Goal: Task Accomplishment & Management: Use online tool/utility

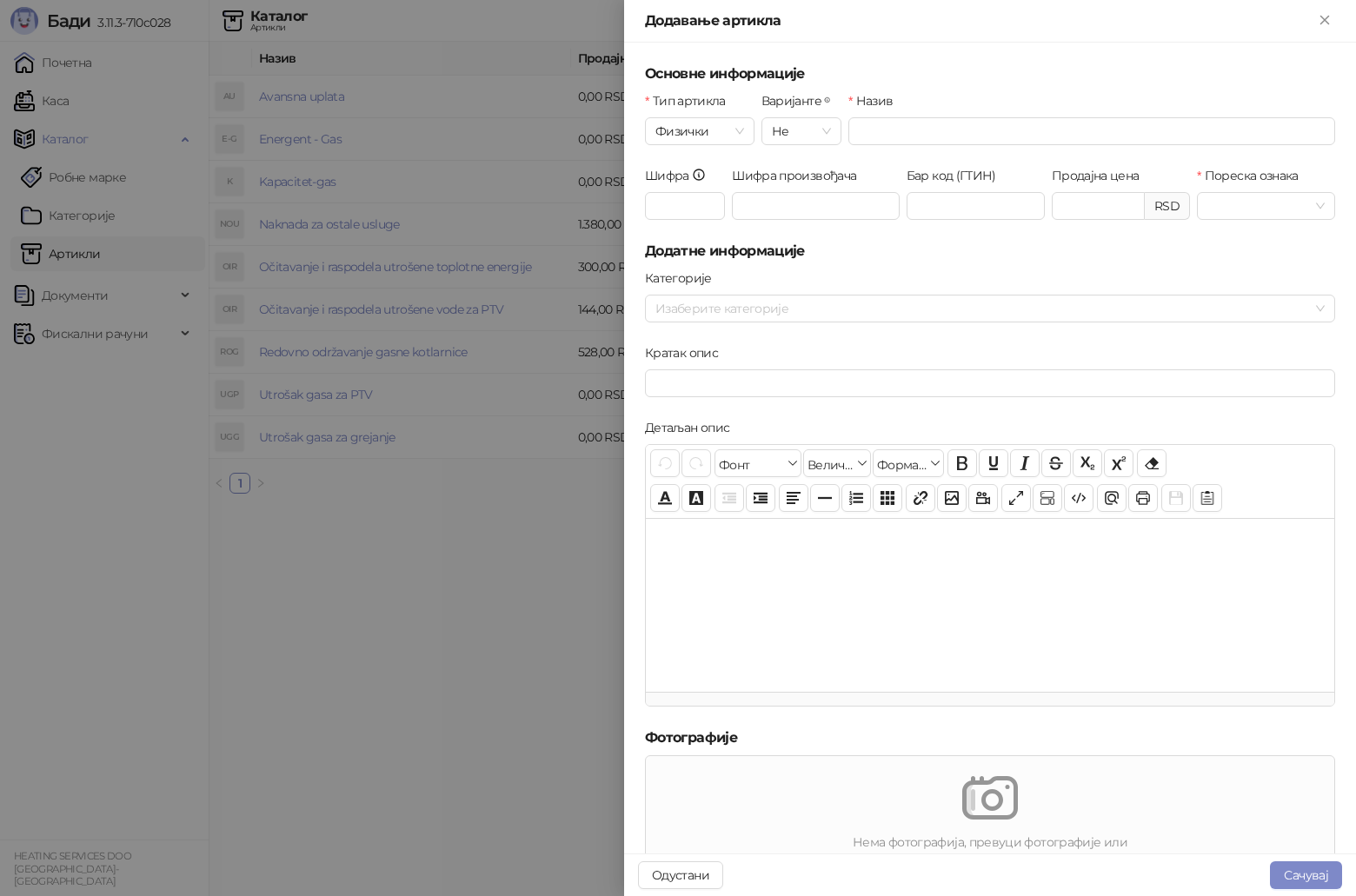
click at [491, 675] on div at bounding box center [678, 448] width 1356 height 896
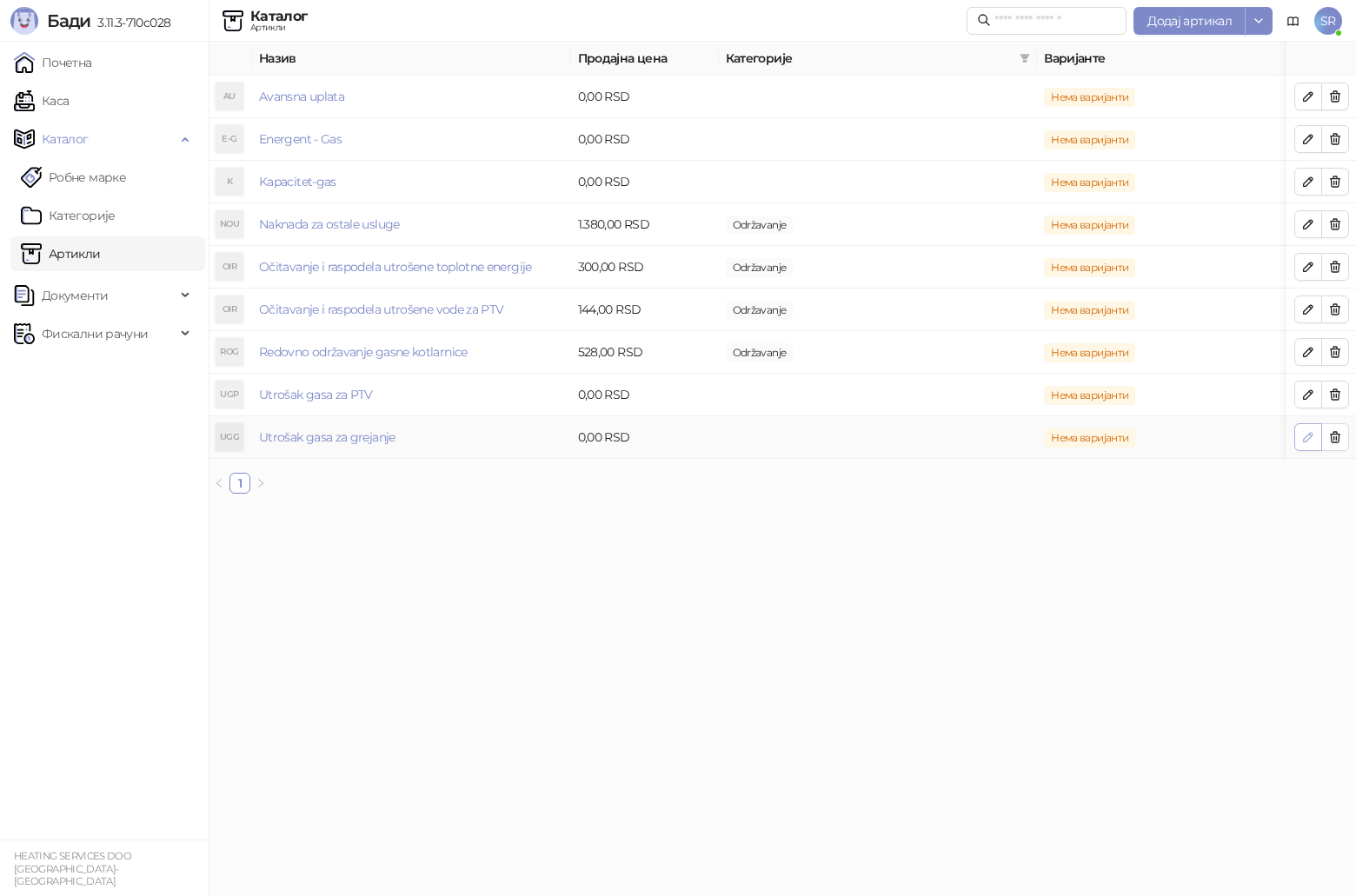
click at [1300, 440] on button "button" at bounding box center [1308, 437] width 28 height 28
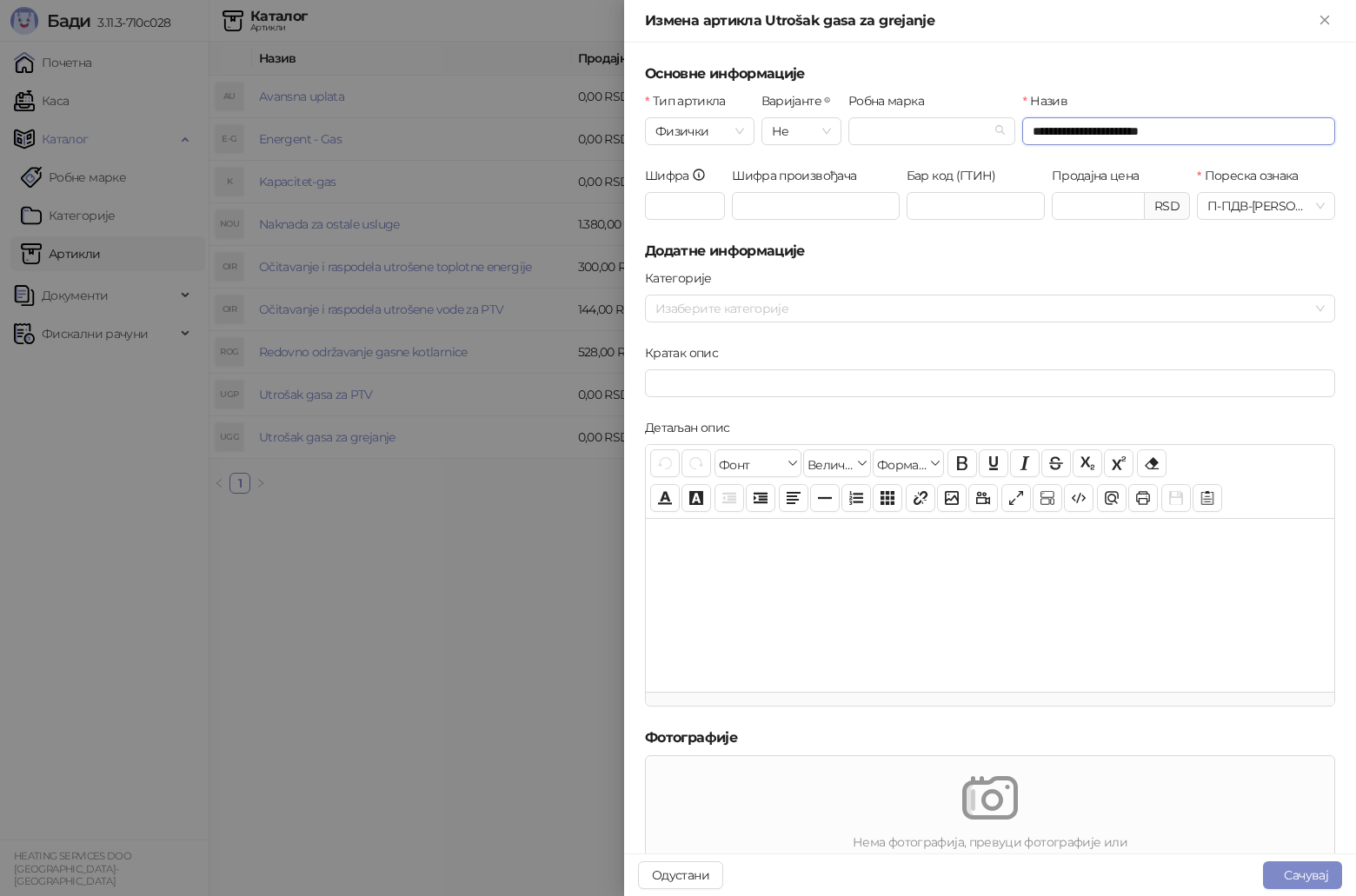
click at [1168, 132] on input "**********" at bounding box center [1178, 132] width 313 height 28
type input "**********"
click at [1067, 206] on input "Продајна цена" at bounding box center [1098, 206] width 91 height 26
paste input "****"
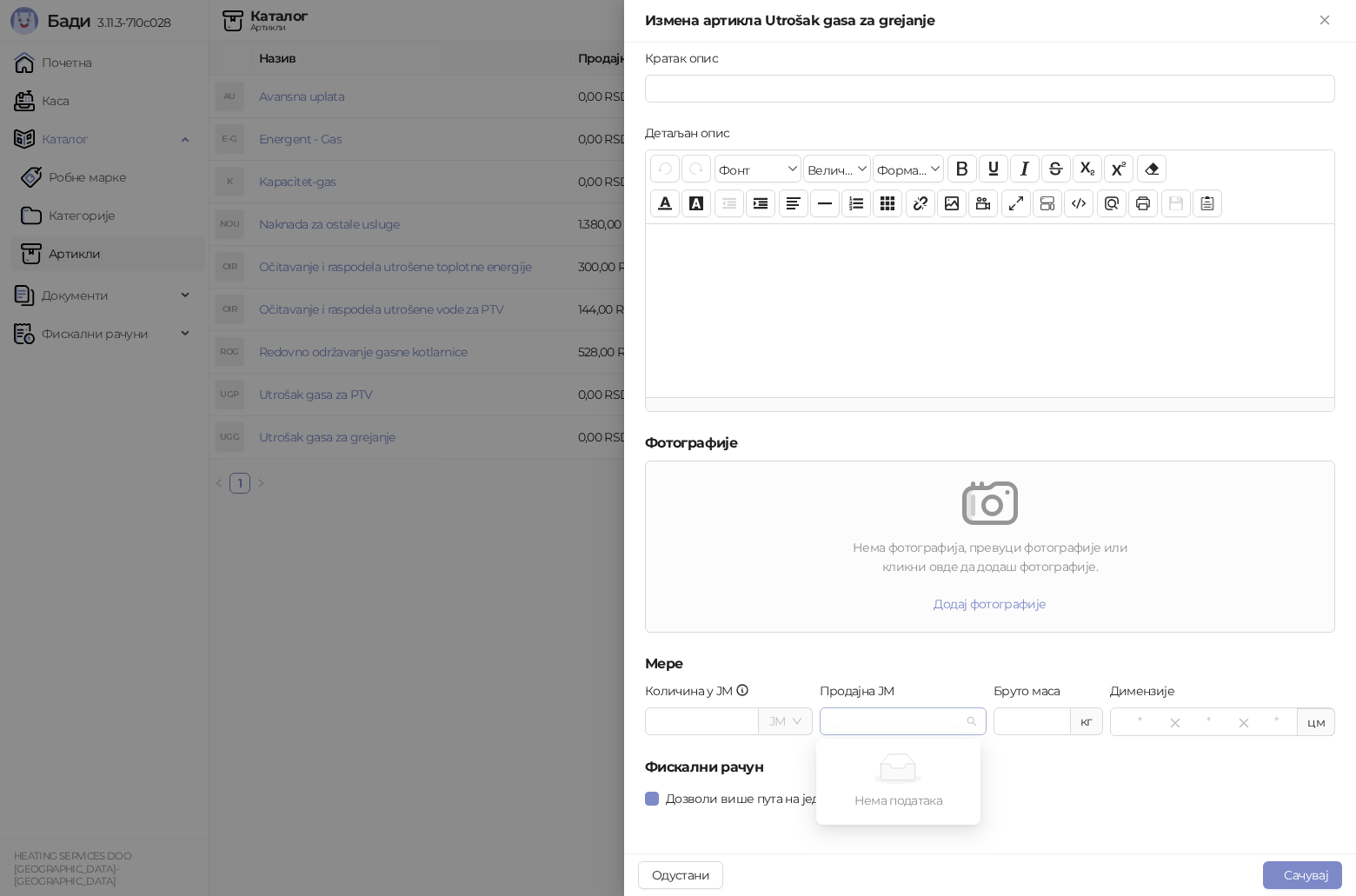
click at [962, 723] on span at bounding box center [904, 721] width 147 height 26
type input "****"
click at [962, 723] on span at bounding box center [904, 721] width 147 height 26
click at [895, 721] on input "Продајна ЈМ" at bounding box center [896, 721] width 132 height 26
type input "***"
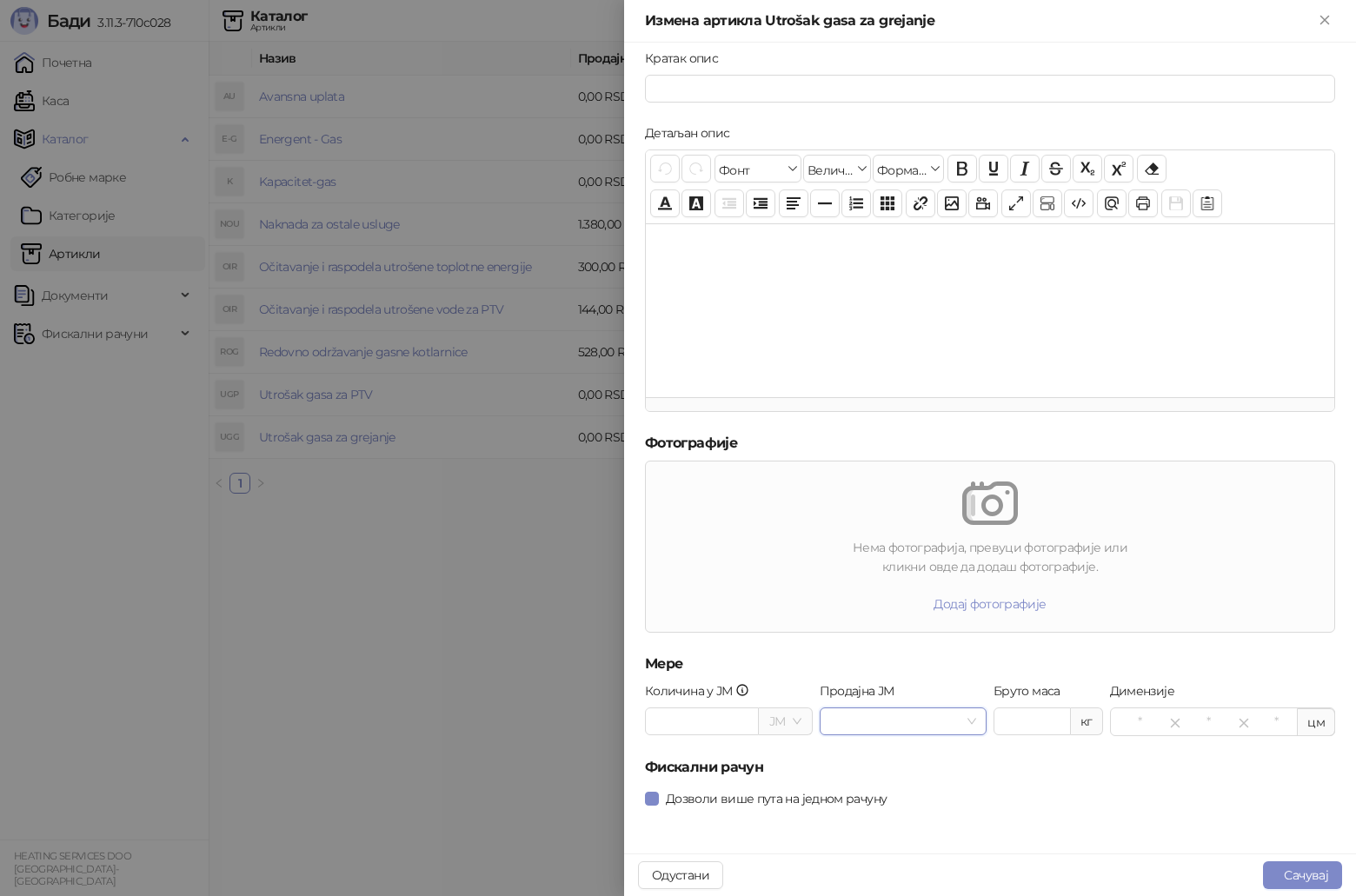
click at [1069, 782] on form "**********" at bounding box center [990, 302] width 690 height 1065
click at [926, 752] on div "Продајна ЈМ" at bounding box center [903, 719] width 175 height 75
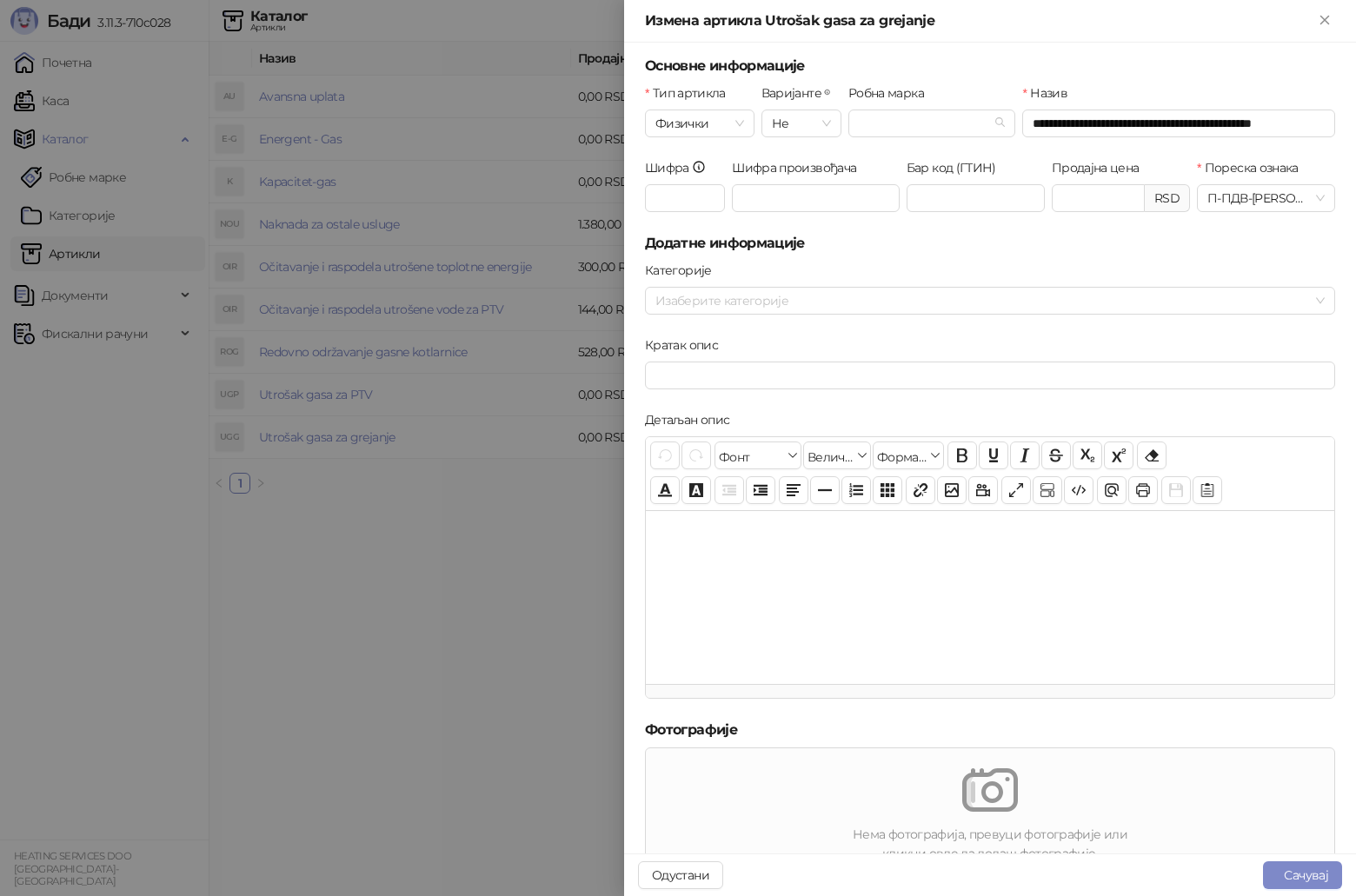
scroll to position [0, 0]
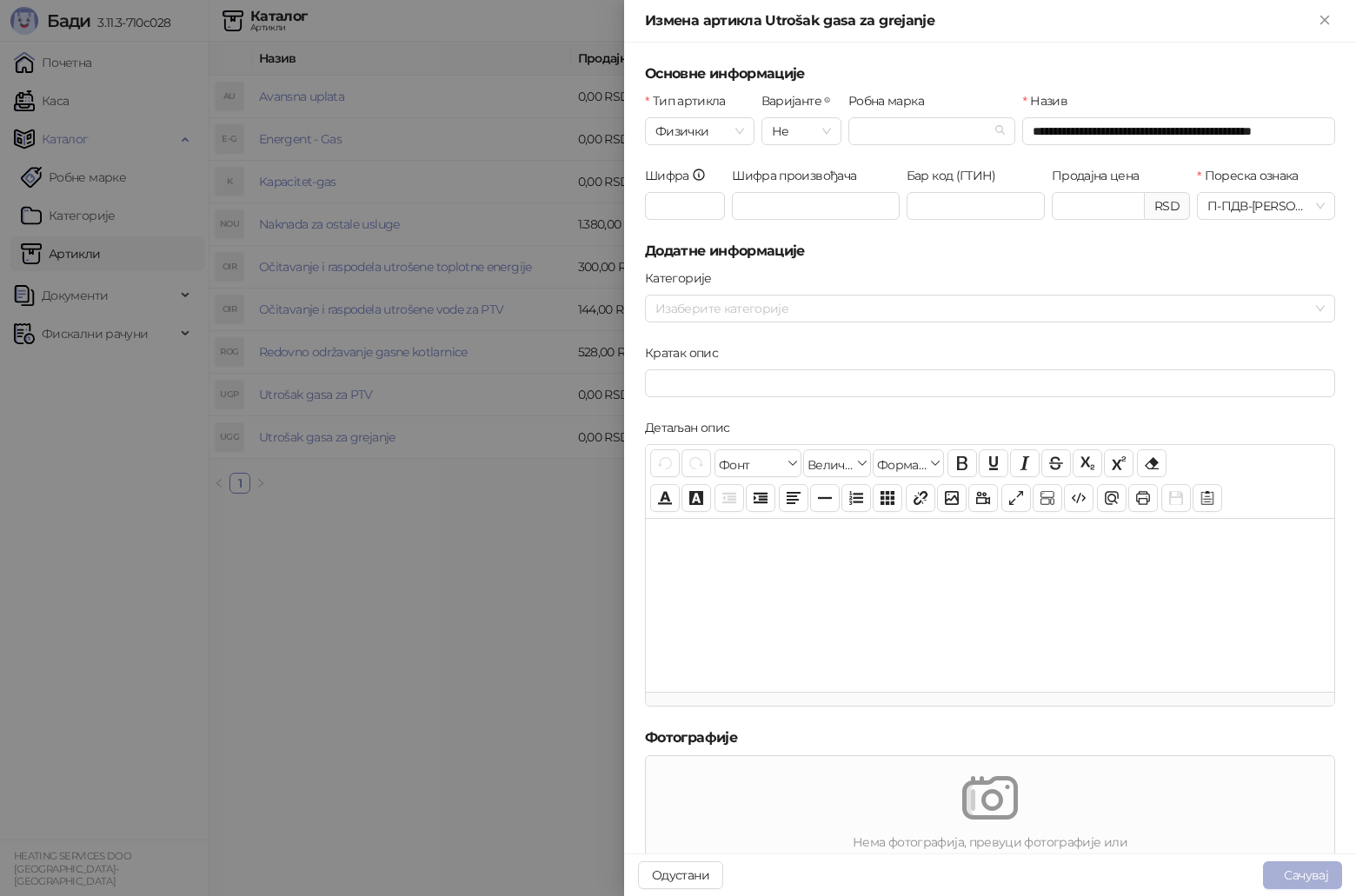
click at [1303, 872] on button "Сачувај" at bounding box center [1303, 876] width 79 height 28
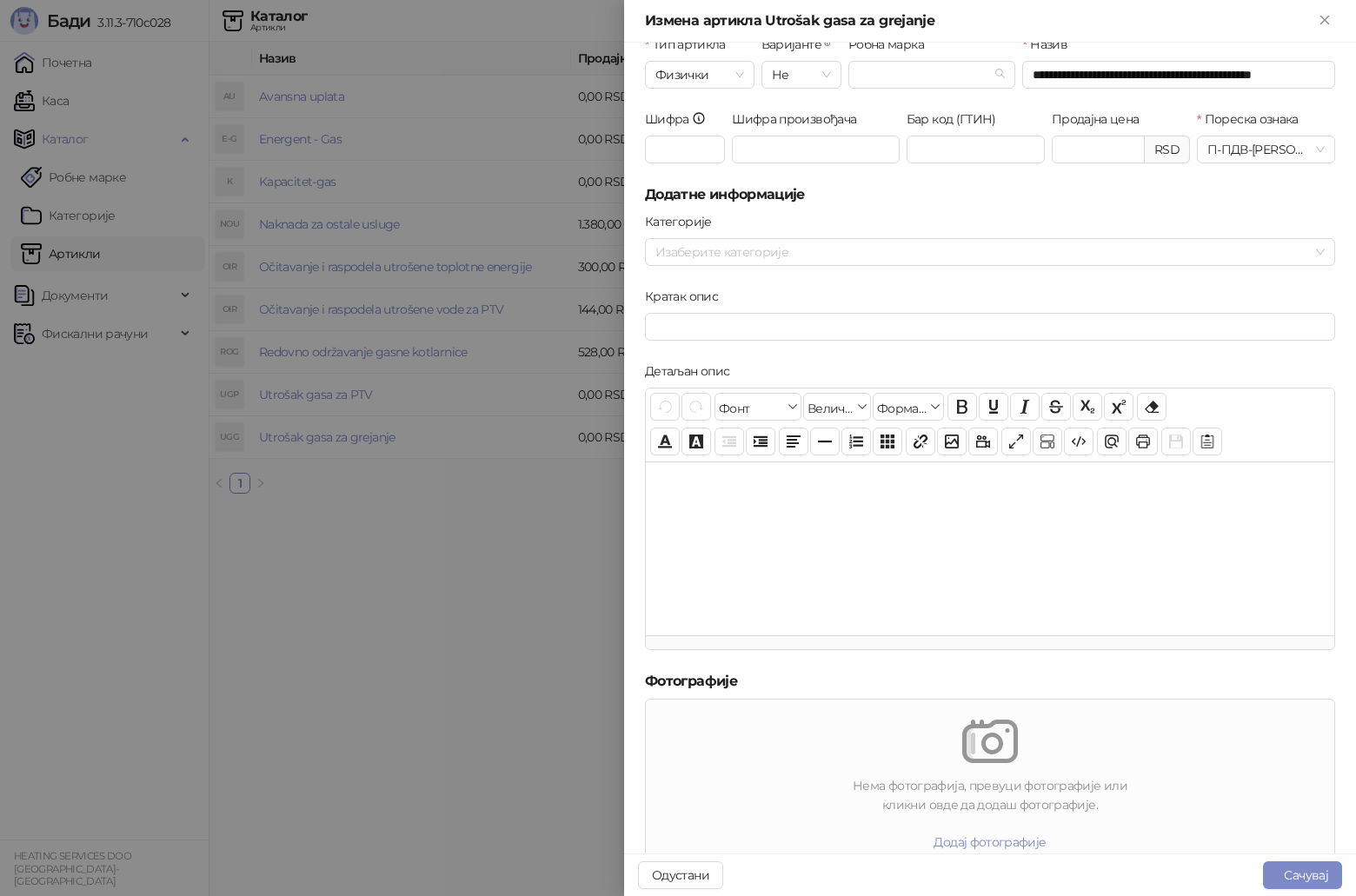
scroll to position [87, 0]
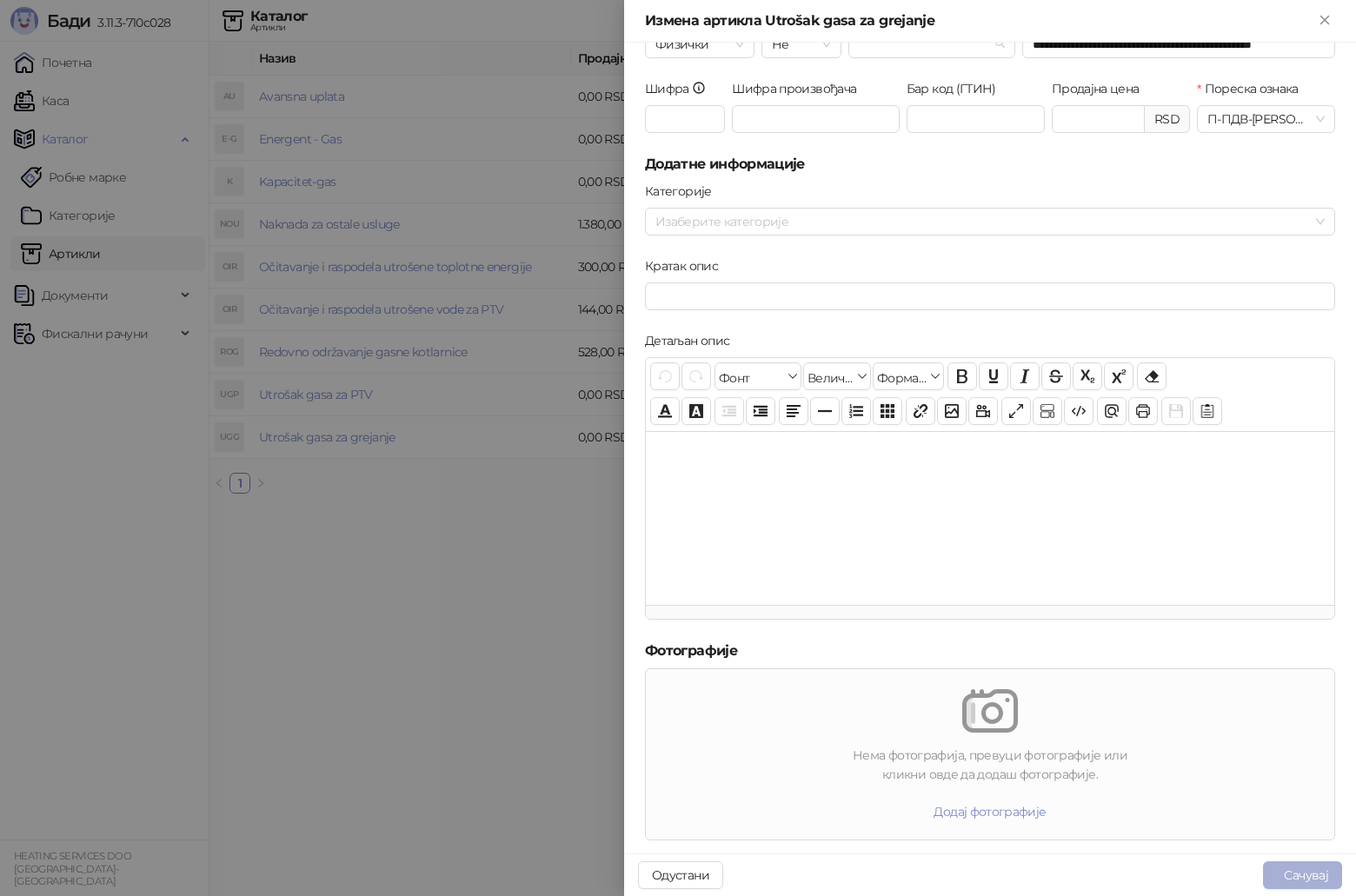
click at [1314, 879] on button "Сачувај" at bounding box center [1303, 876] width 79 height 28
click at [1313, 879] on button "Сачувај" at bounding box center [1303, 876] width 79 height 28
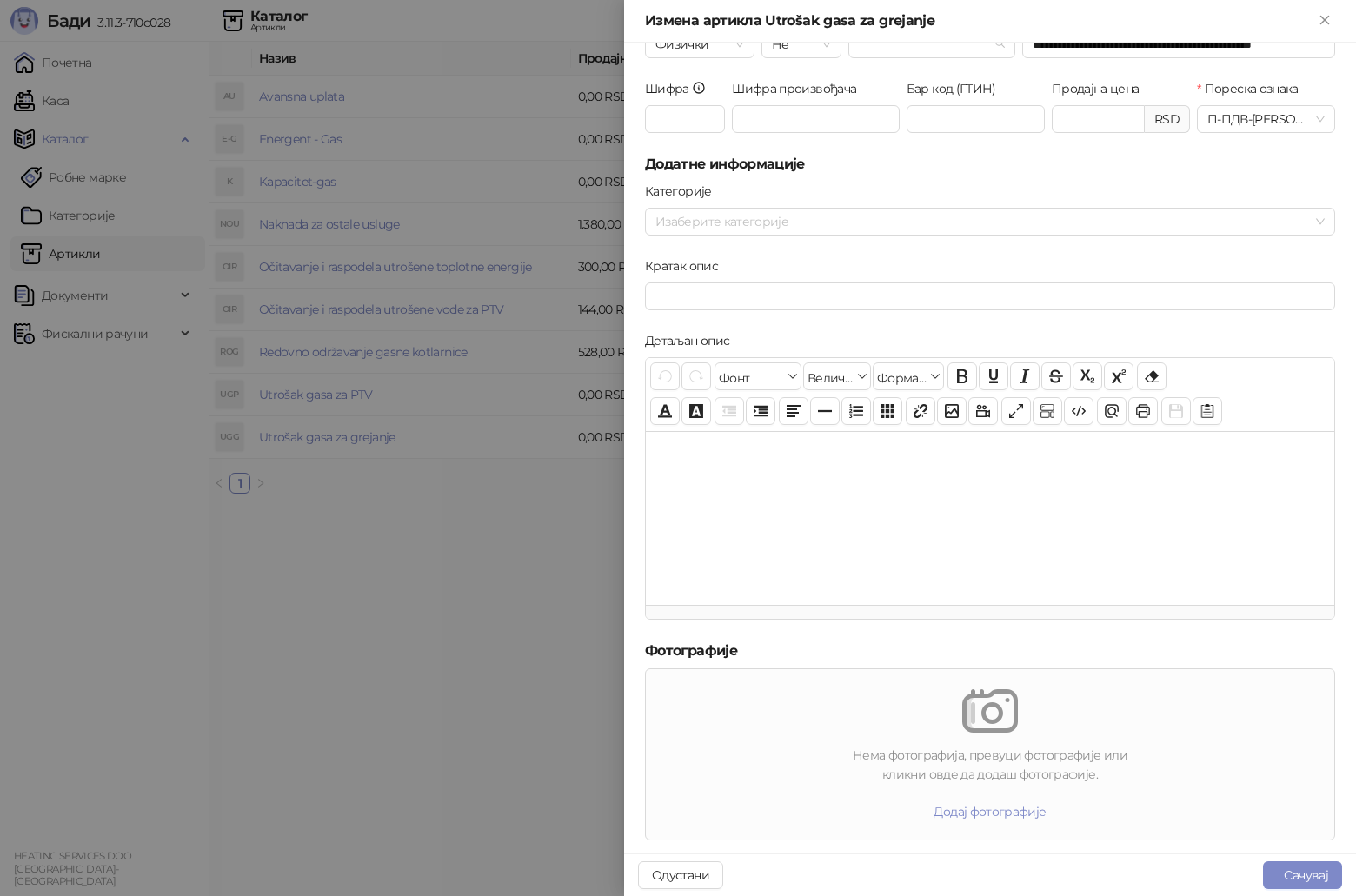
click at [483, 579] on div at bounding box center [678, 448] width 1356 height 896
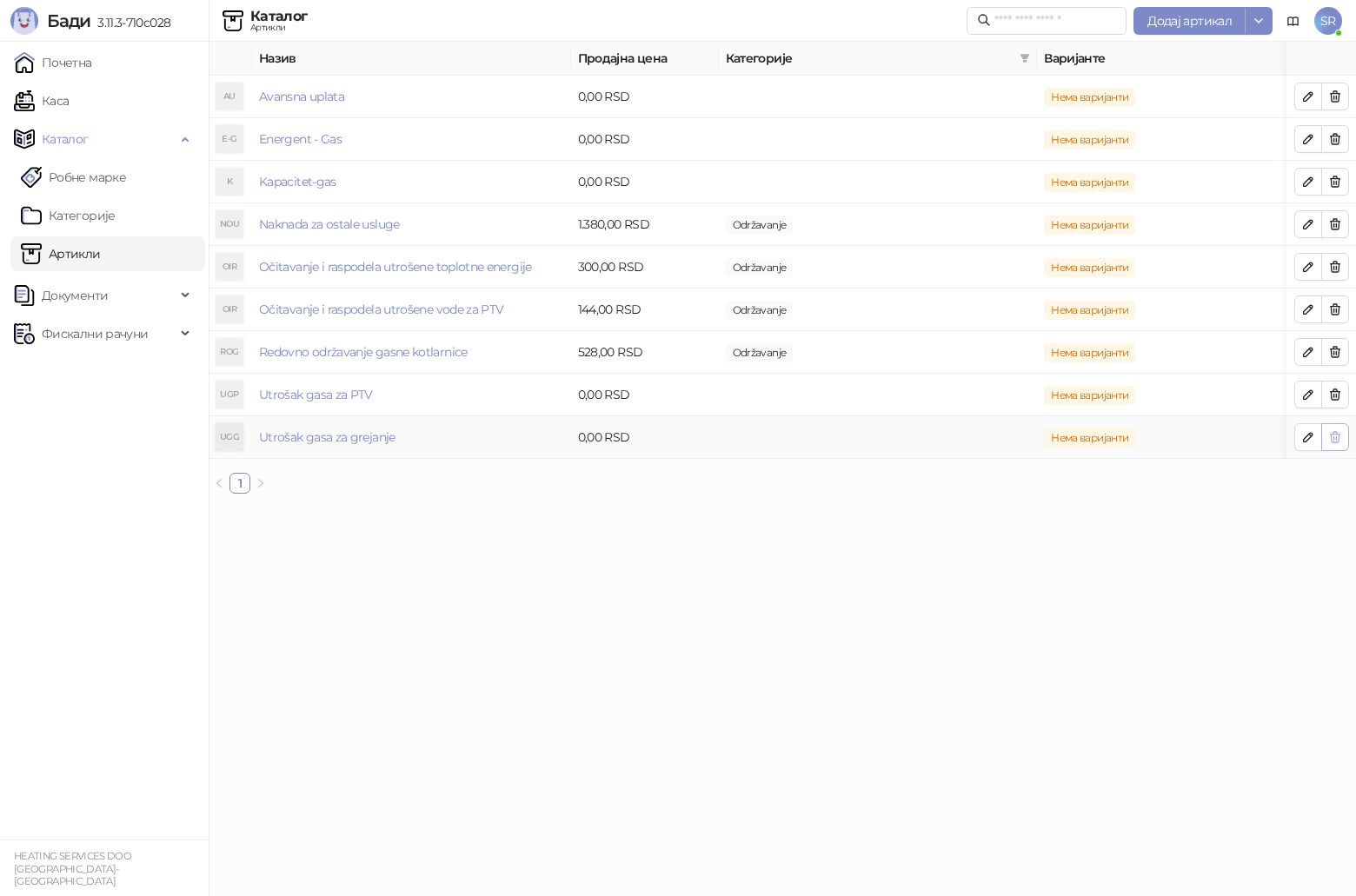
click at [1342, 440] on button "button" at bounding box center [1336, 437] width 28 height 28
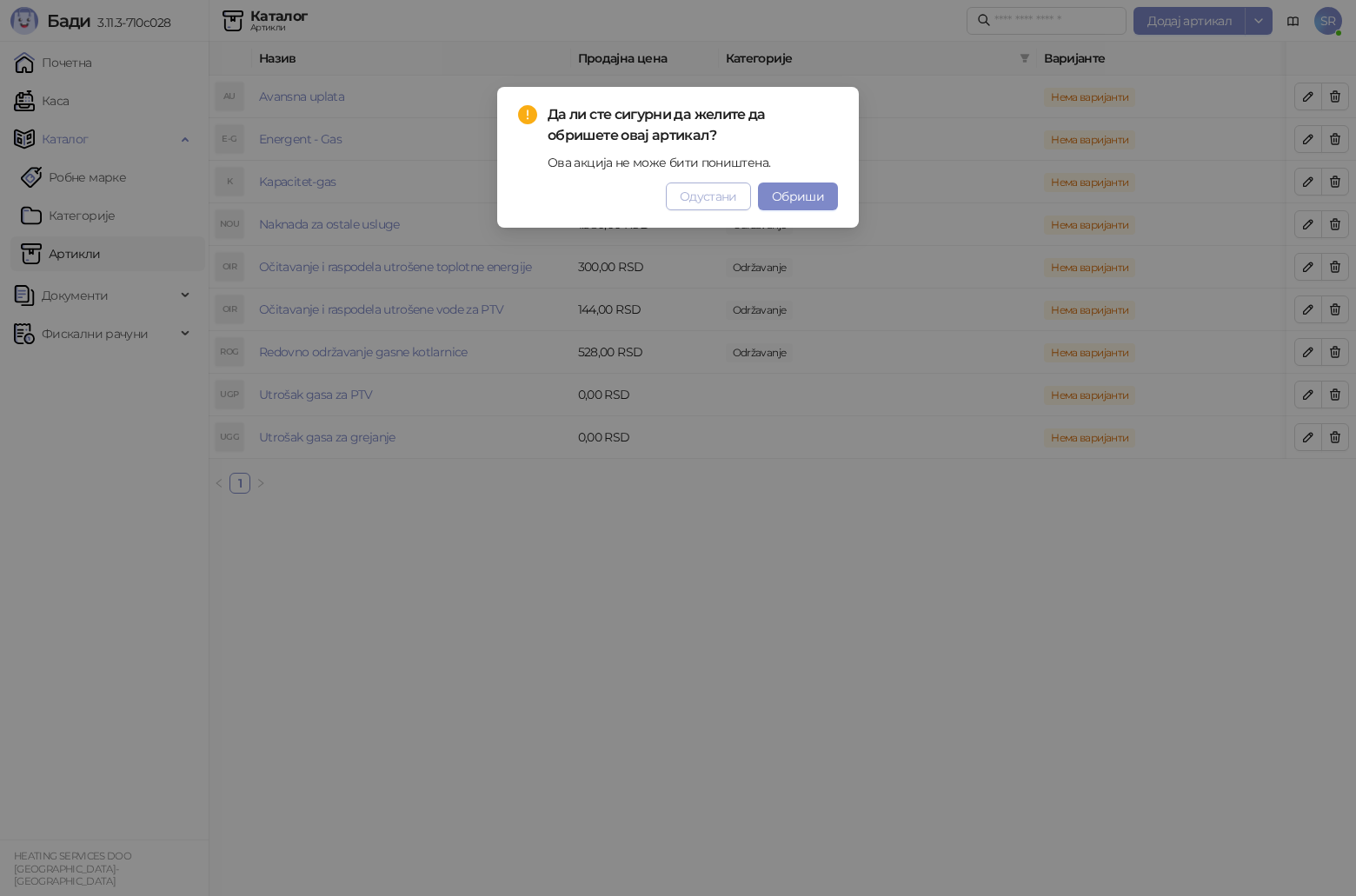
click at [721, 201] on span "Одустани" at bounding box center [708, 196] width 57 height 16
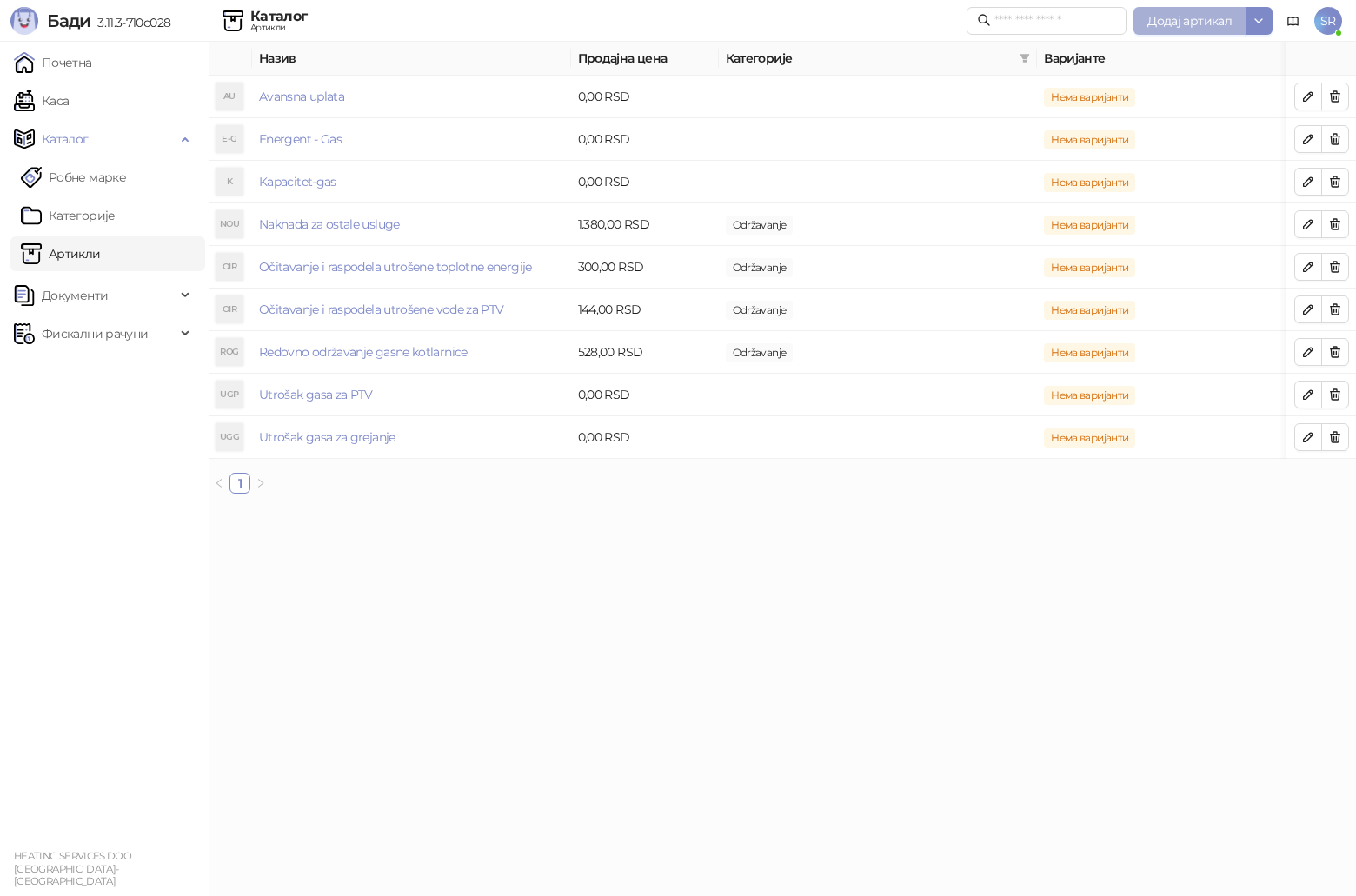
click at [1196, 30] on button "Додај артикал" at bounding box center [1189, 21] width 112 height 28
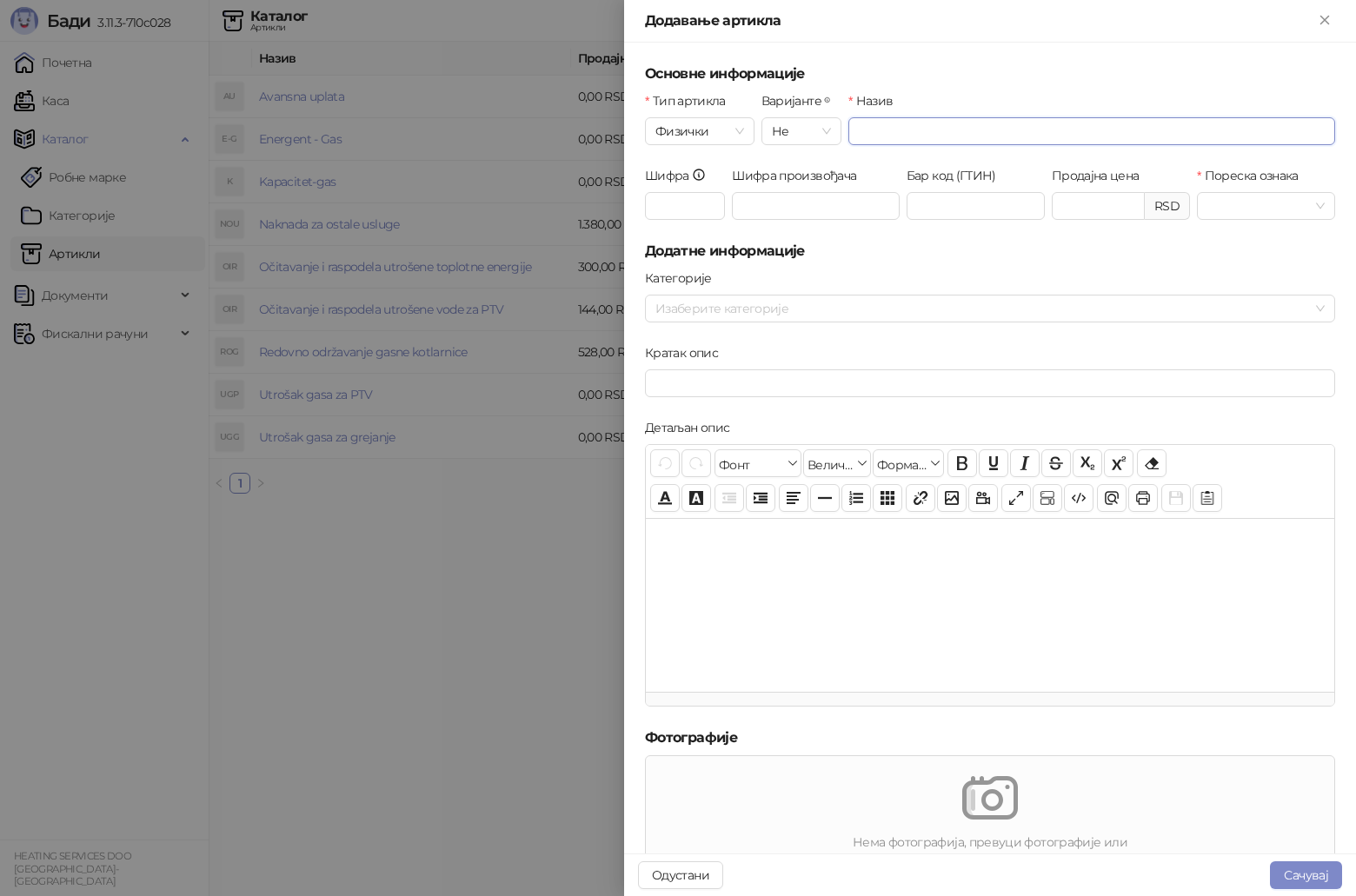
click at [897, 140] on input "Назив" at bounding box center [1091, 132] width 487 height 28
type input "**********"
click at [1086, 211] on input "Продајна цена" at bounding box center [1098, 206] width 91 height 26
paste input "****"
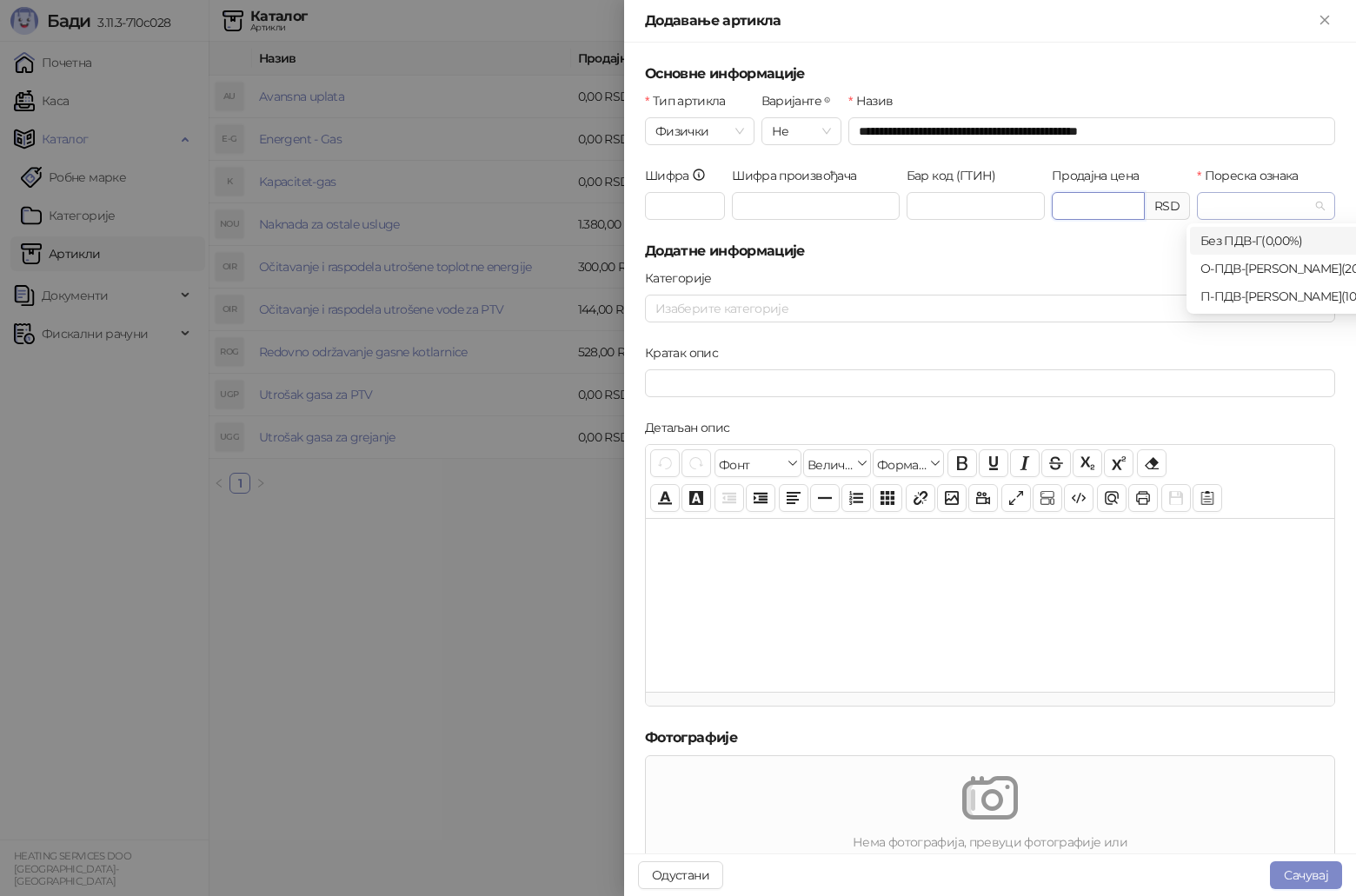
click at [1314, 205] on div at bounding box center [1266, 206] width 138 height 28
type input "****"
click at [1280, 296] on div "П-ПДВ - Е ( 10,00 %)" at bounding box center [1294, 296] width 189 height 19
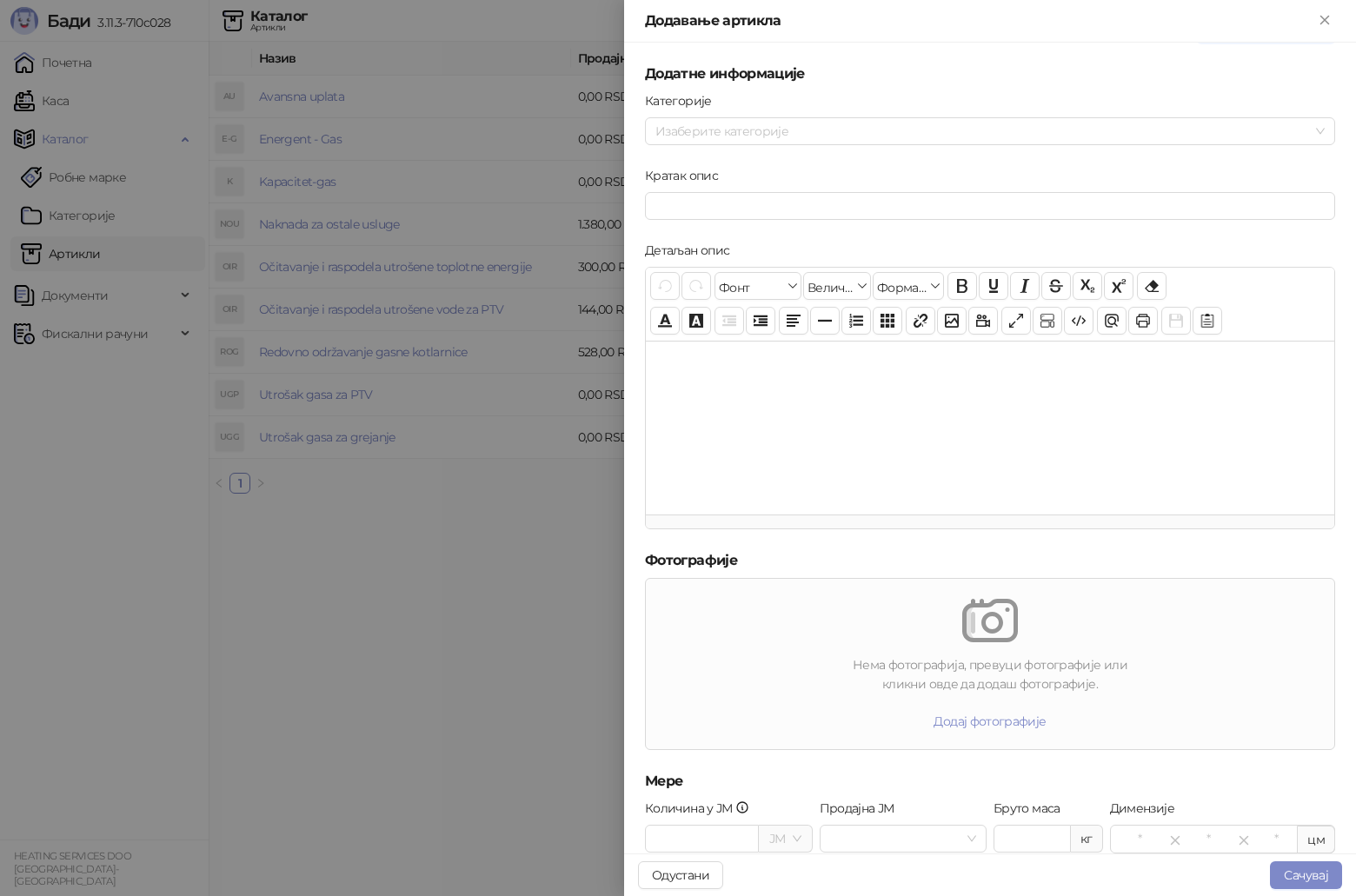
scroll to position [294, 0]
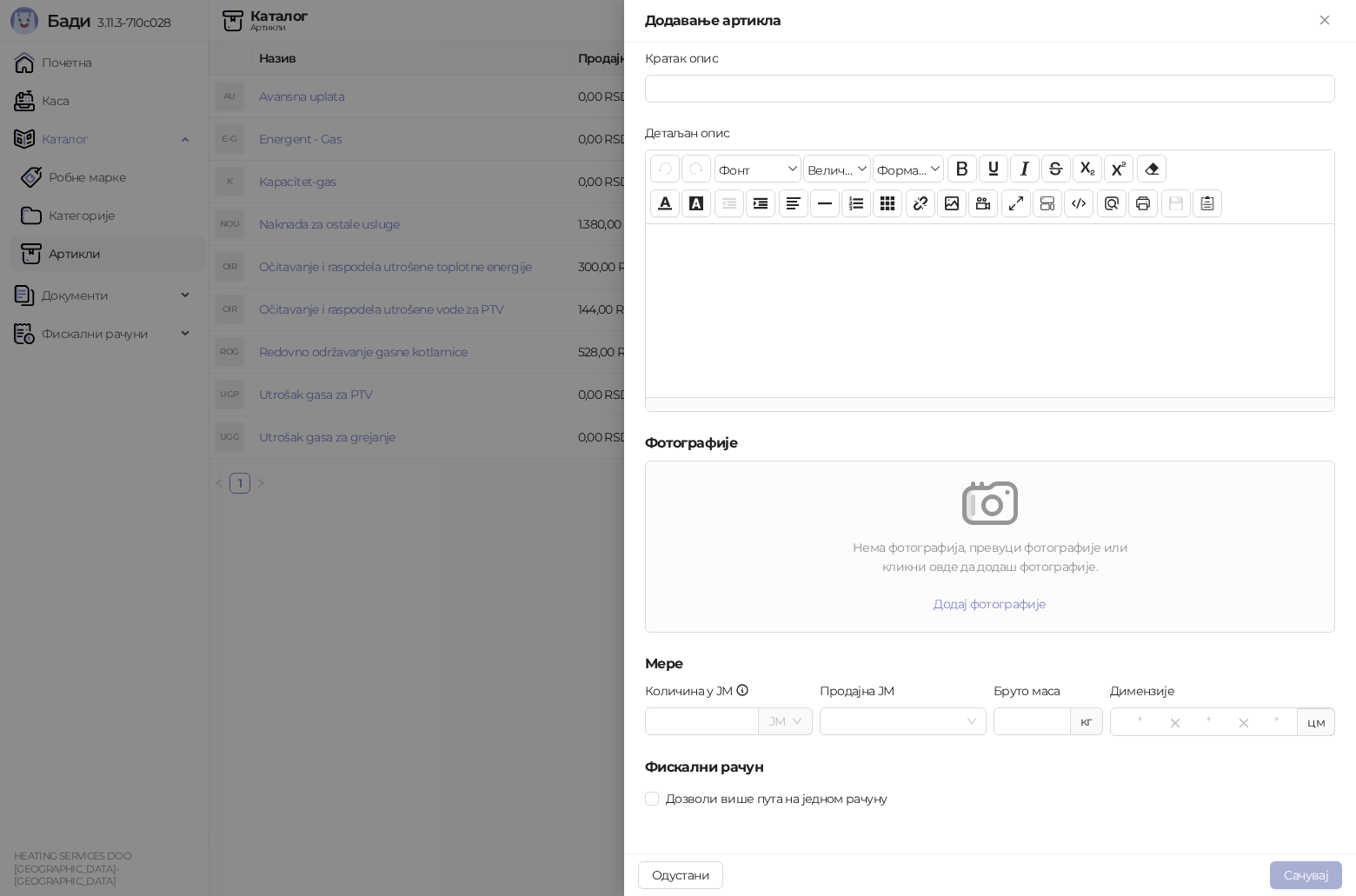
click at [1319, 871] on button "Сачувај" at bounding box center [1306, 876] width 72 height 28
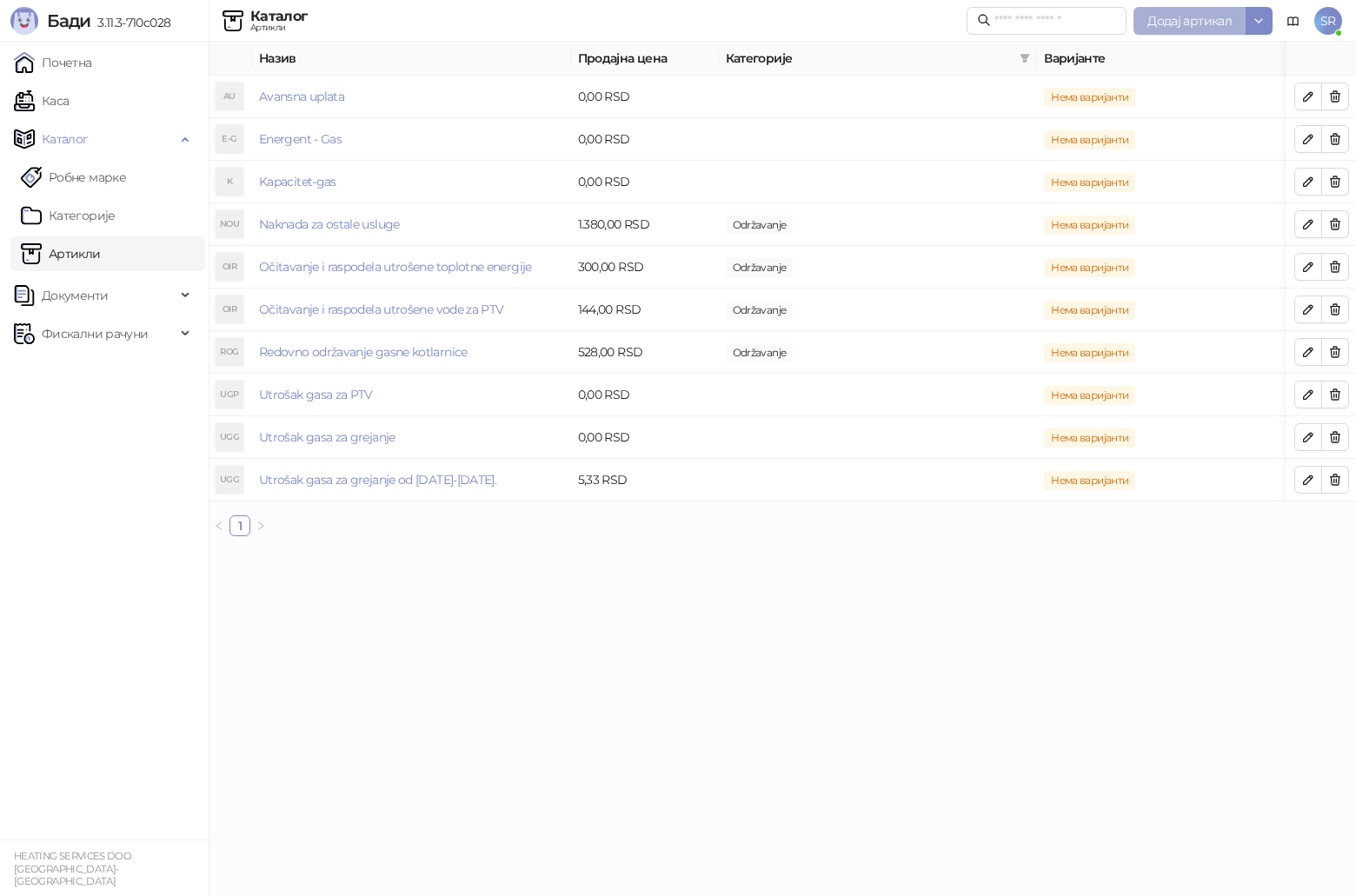
click at [1183, 26] on span "Додај артикал" at bounding box center [1190, 20] width 85 height 16
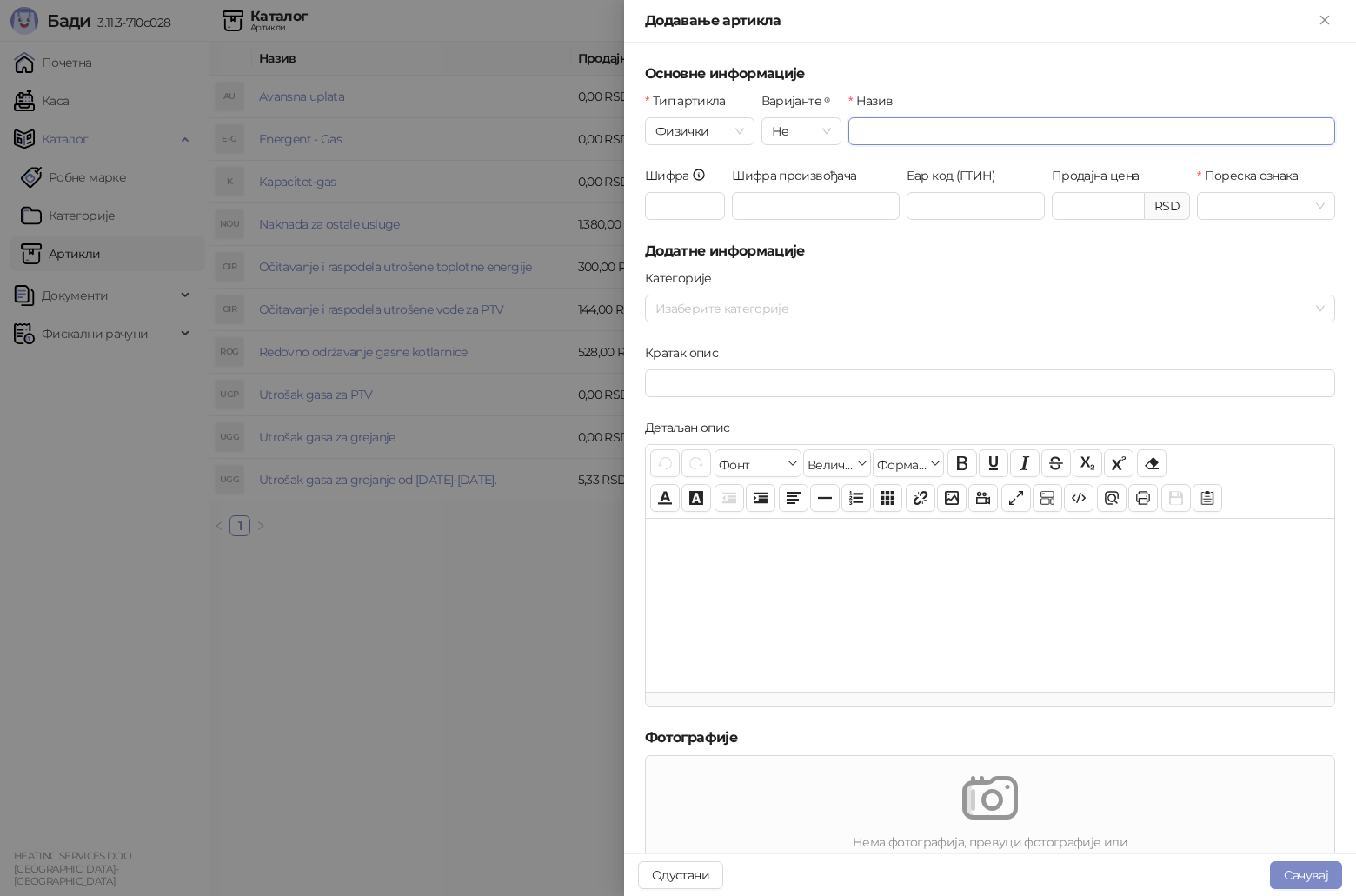
click at [903, 138] on input "Назив" at bounding box center [1091, 132] width 487 height 28
drag, startPoint x: 1143, startPoint y: 131, endPoint x: 845, endPoint y: 135, distance: 298.0
click at [848, 135] on input "**********" at bounding box center [1091, 132] width 487 height 28
type input "*"
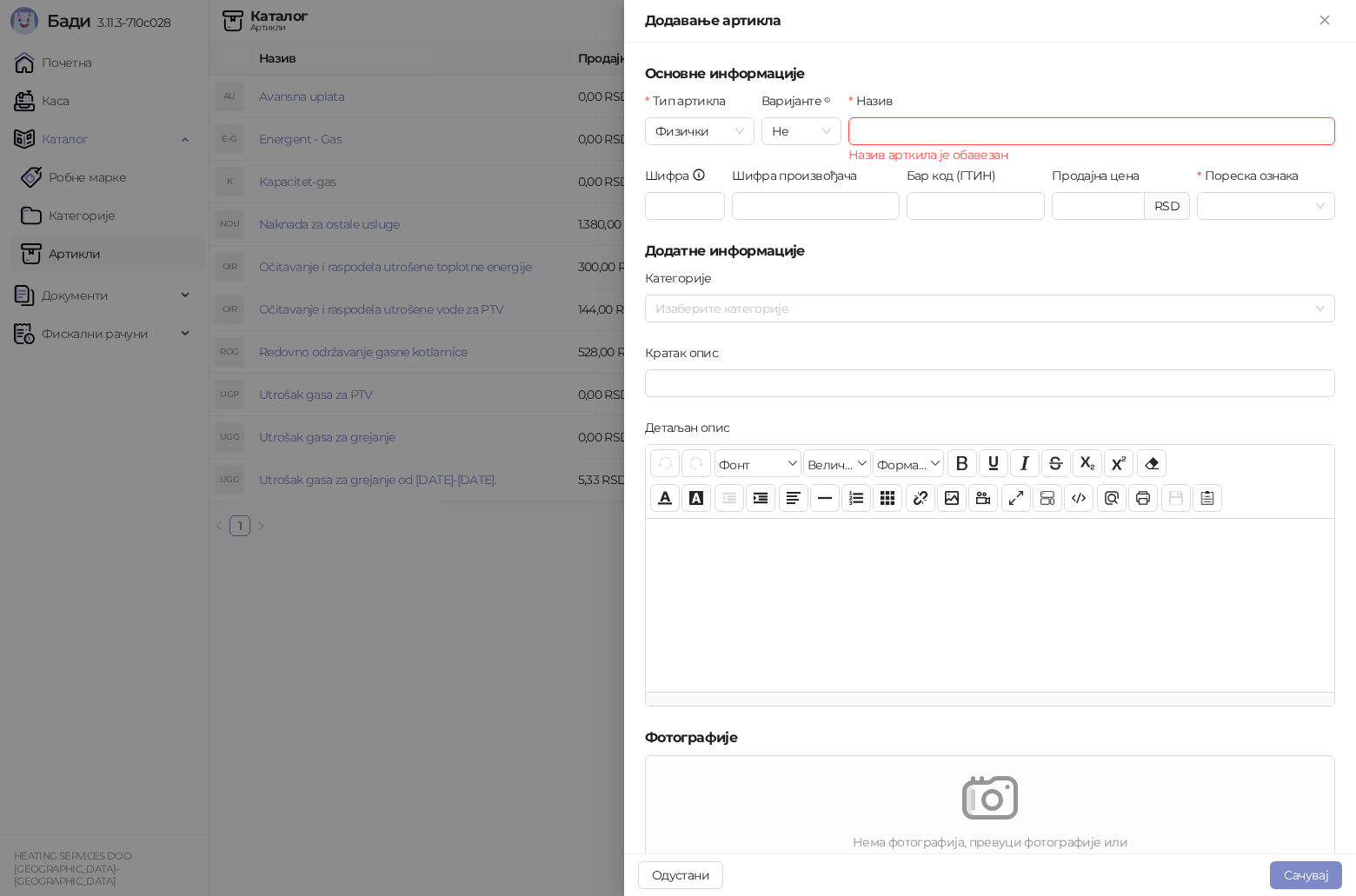
type input "*"
click at [1307, 208] on span at bounding box center [1267, 206] width 118 height 26
type input "**********"
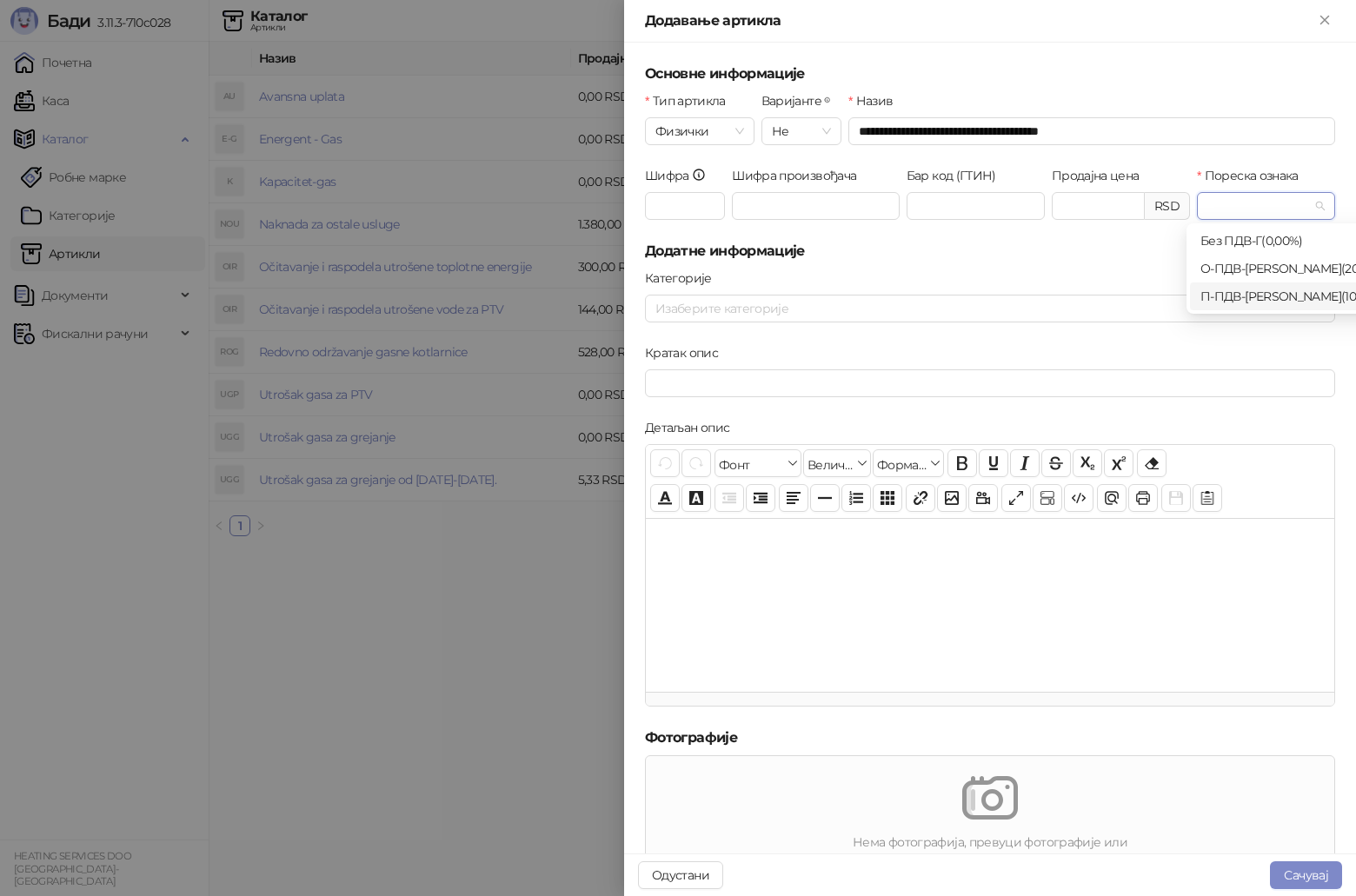
click at [1298, 293] on div "П-ПДВ - Е ( 10,00 %)" at bounding box center [1294, 296] width 189 height 19
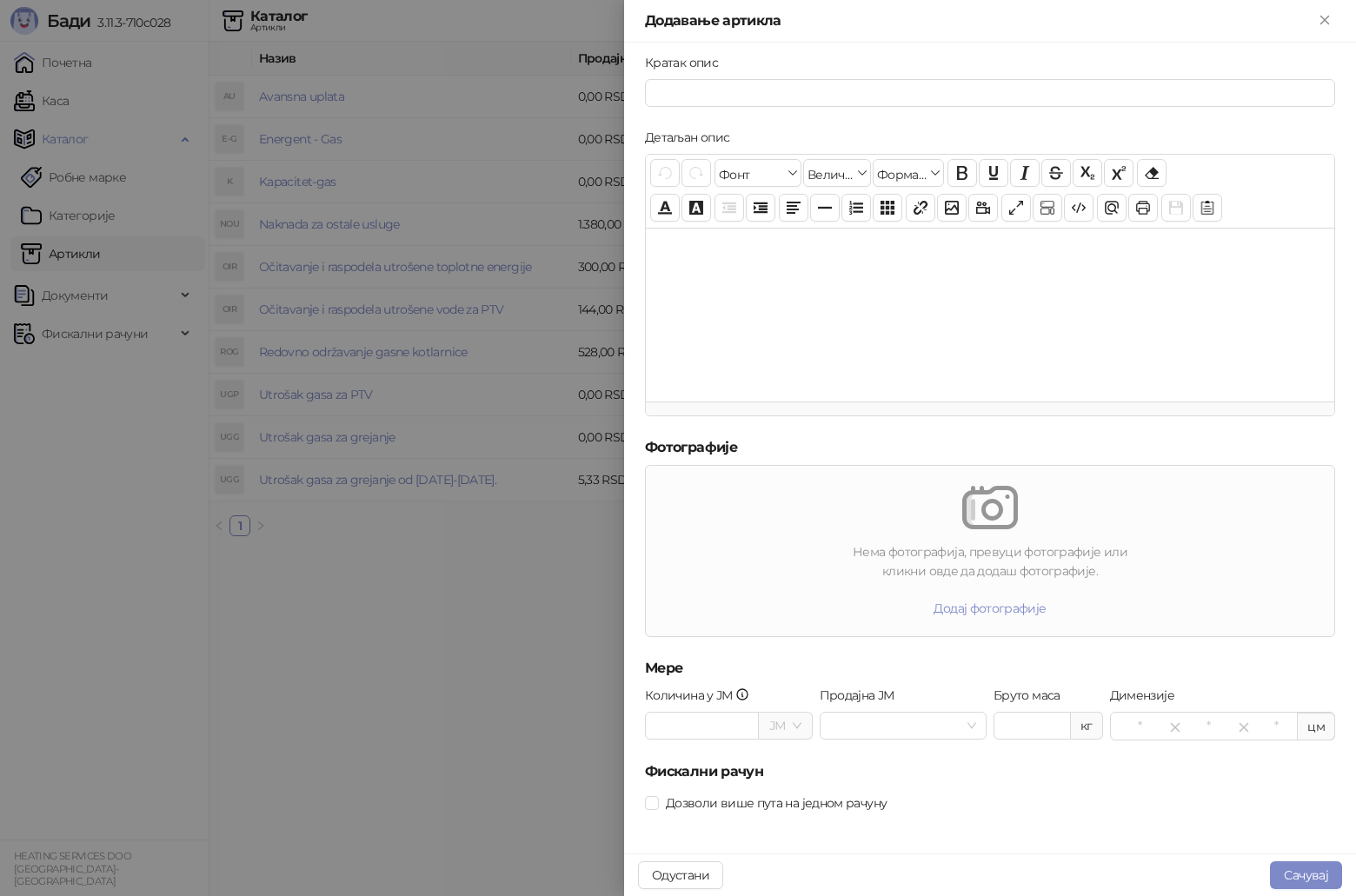
scroll to position [294, 0]
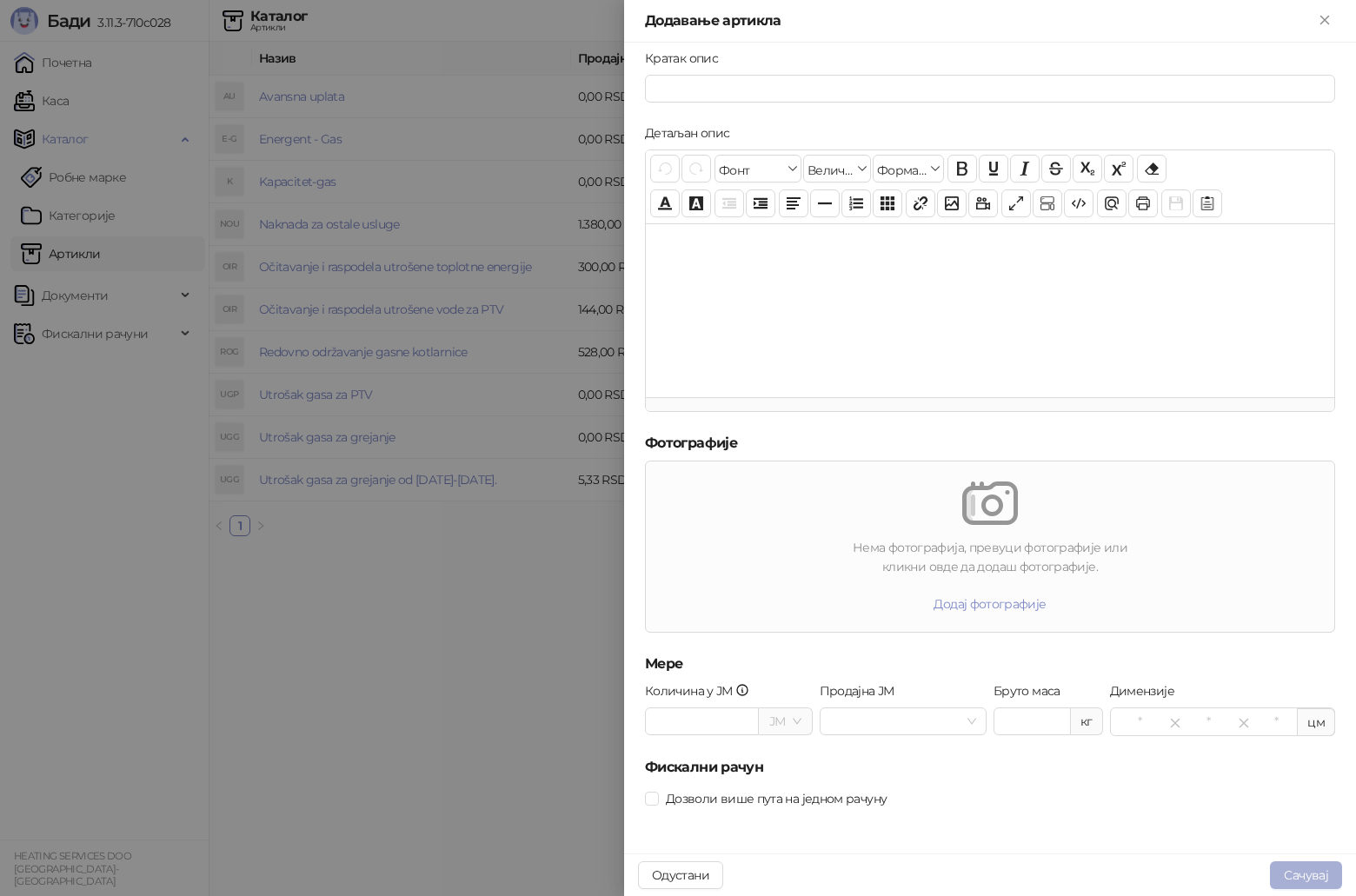
click at [1306, 873] on button "Сачувај" at bounding box center [1306, 876] width 72 height 28
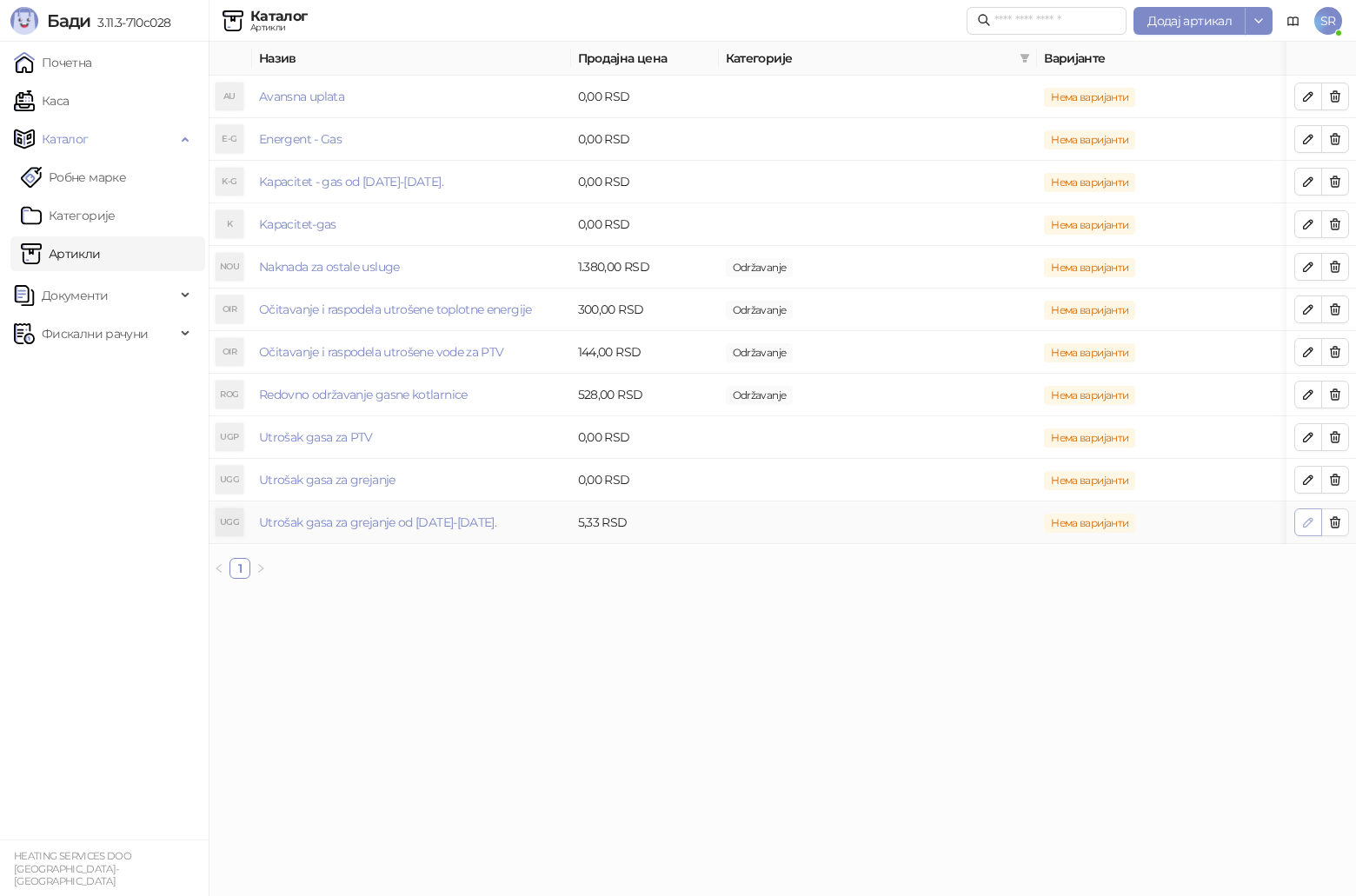
click at [1302, 521] on icon "button" at bounding box center [1308, 522] width 14 height 14
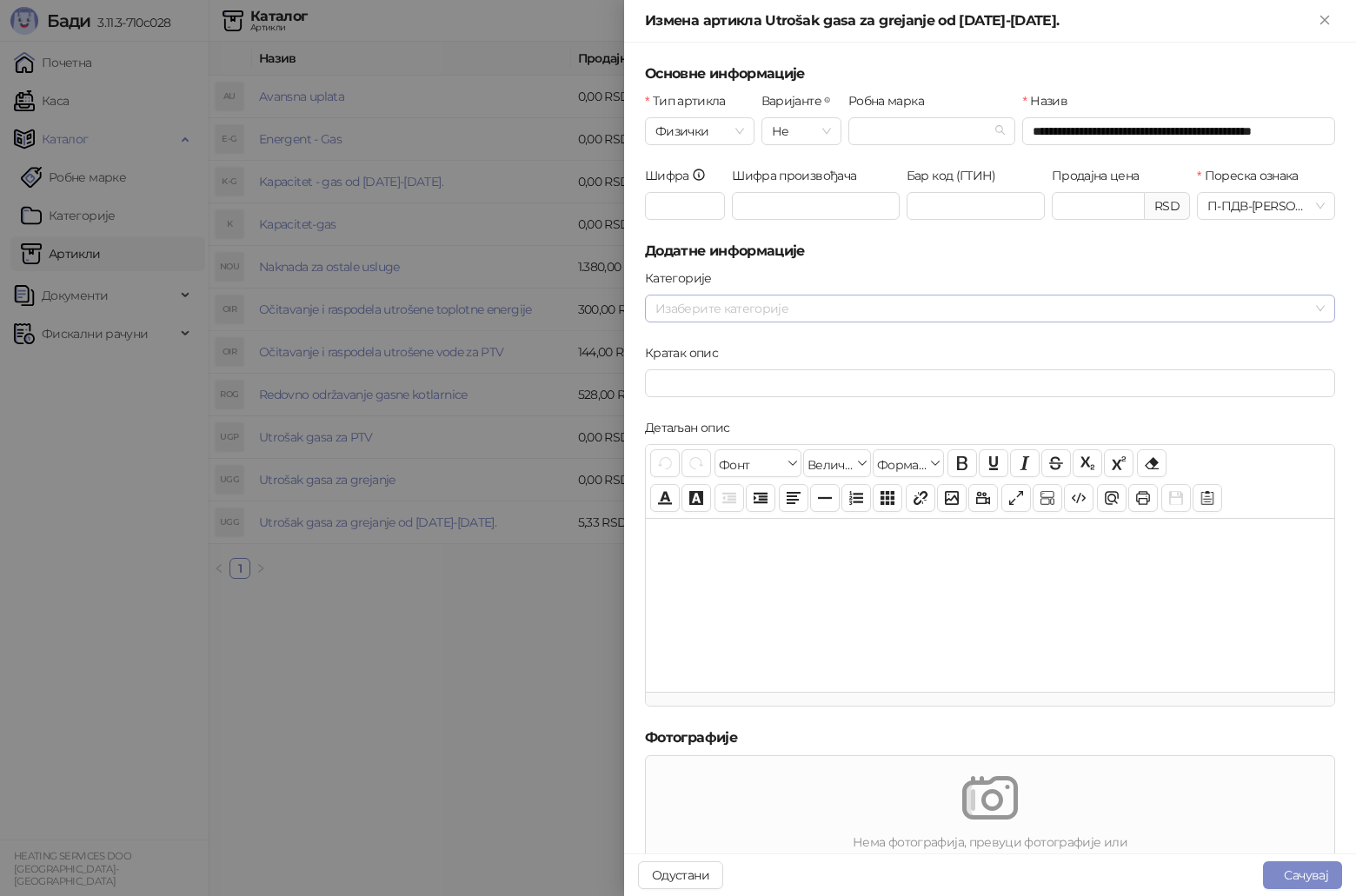
click at [749, 306] on div at bounding box center [981, 308] width 665 height 24
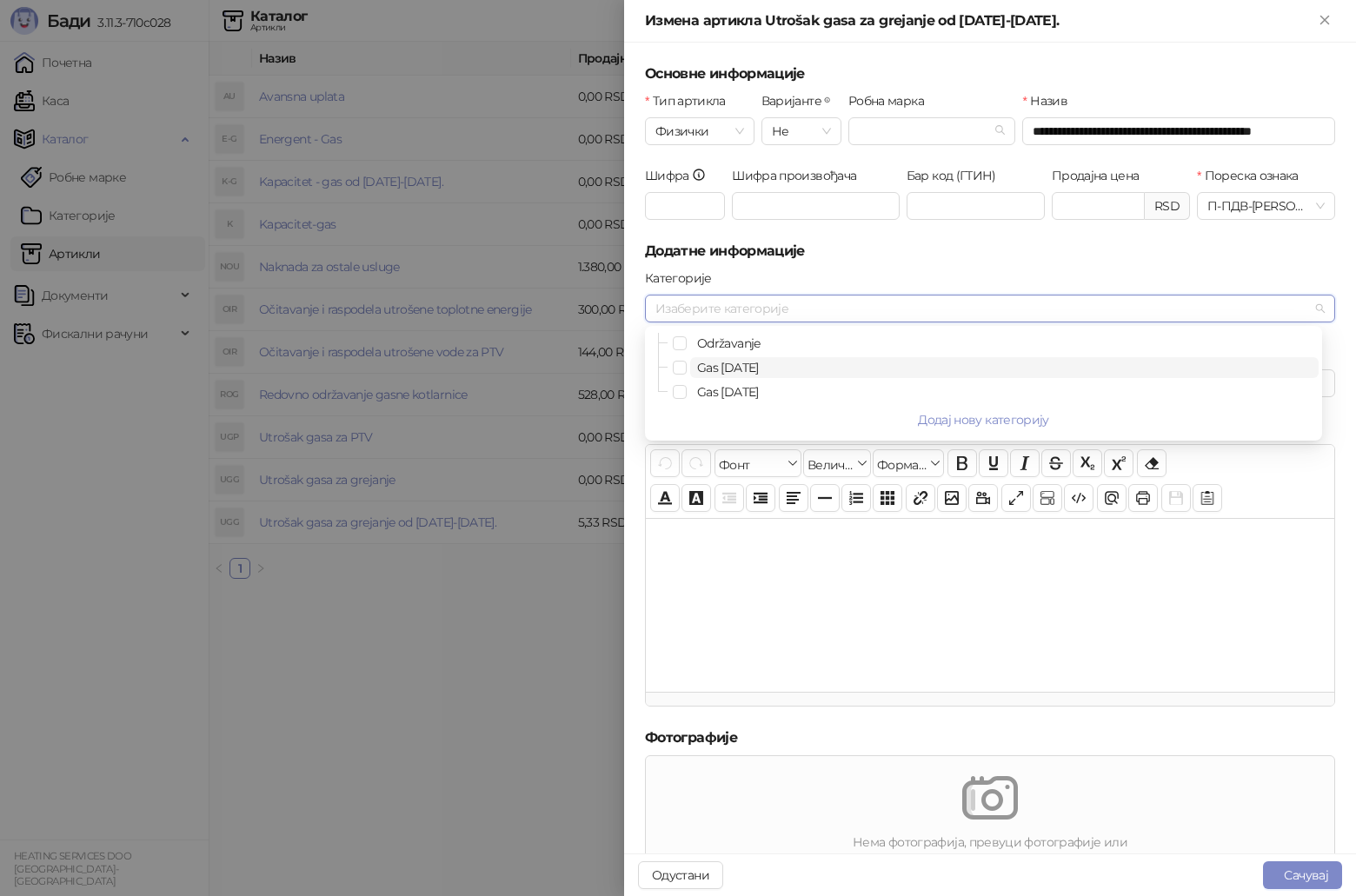
click at [753, 372] on span "Gas [DATE]" at bounding box center [728, 367] width 62 height 16
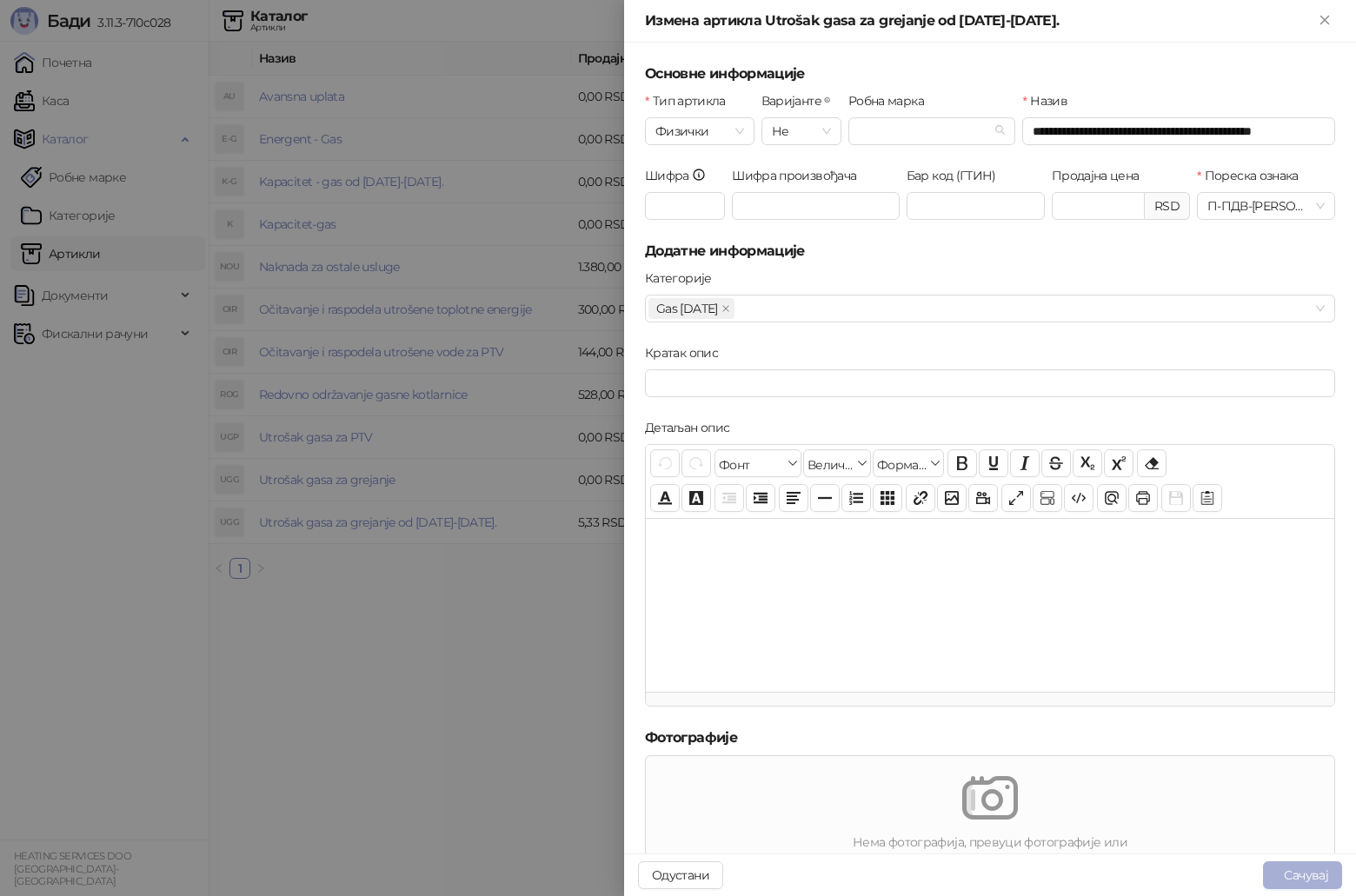
click at [1320, 879] on button "Сачувај" at bounding box center [1303, 876] width 79 height 28
click at [1289, 870] on button "Сачувај" at bounding box center [1303, 876] width 79 height 28
click at [1294, 873] on button "Сачувај" at bounding box center [1303, 876] width 79 height 28
click at [1295, 873] on button "Сачувај" at bounding box center [1303, 876] width 79 height 28
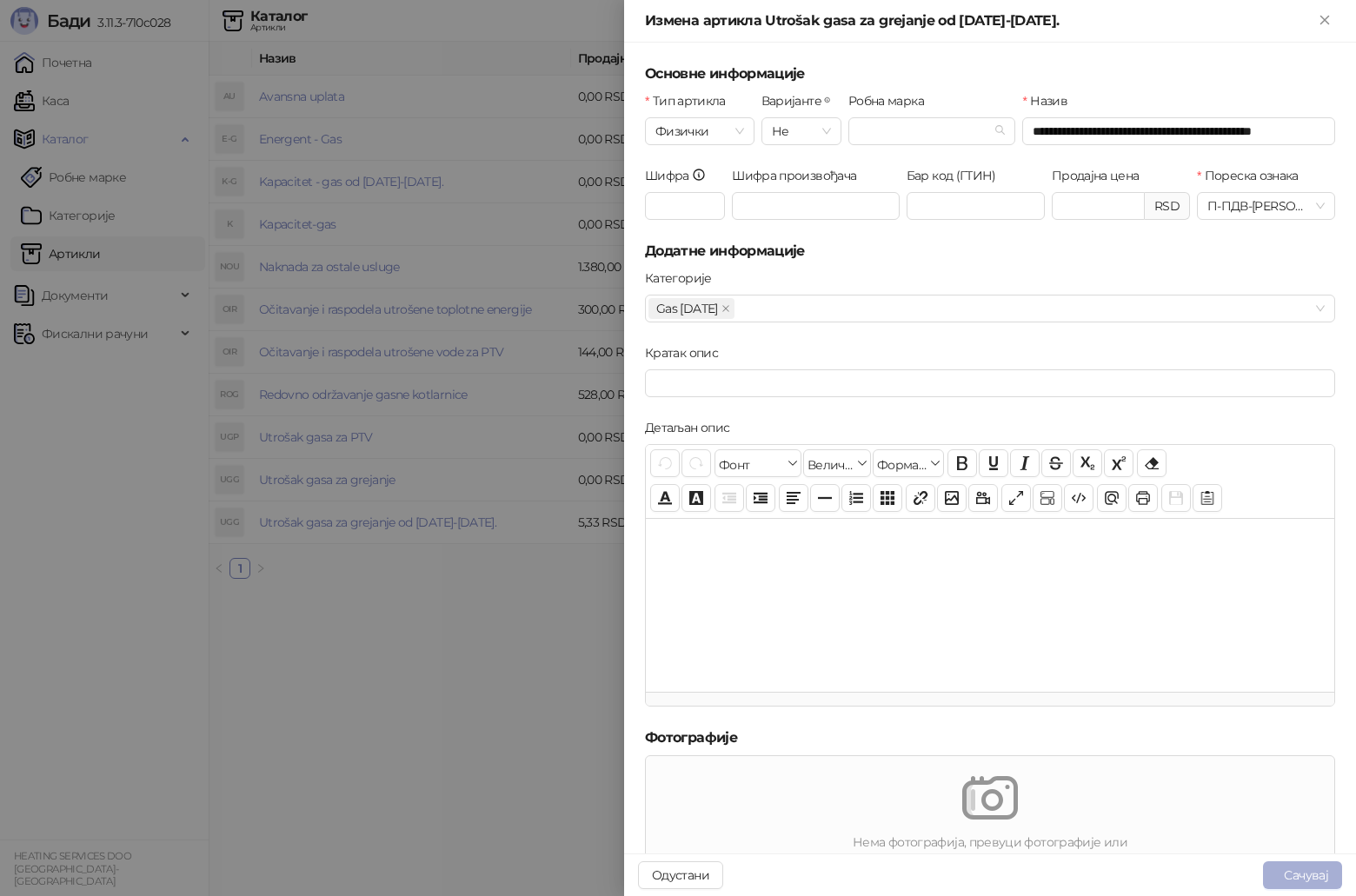
click at [1295, 873] on button "Сачувај" at bounding box center [1303, 876] width 79 height 28
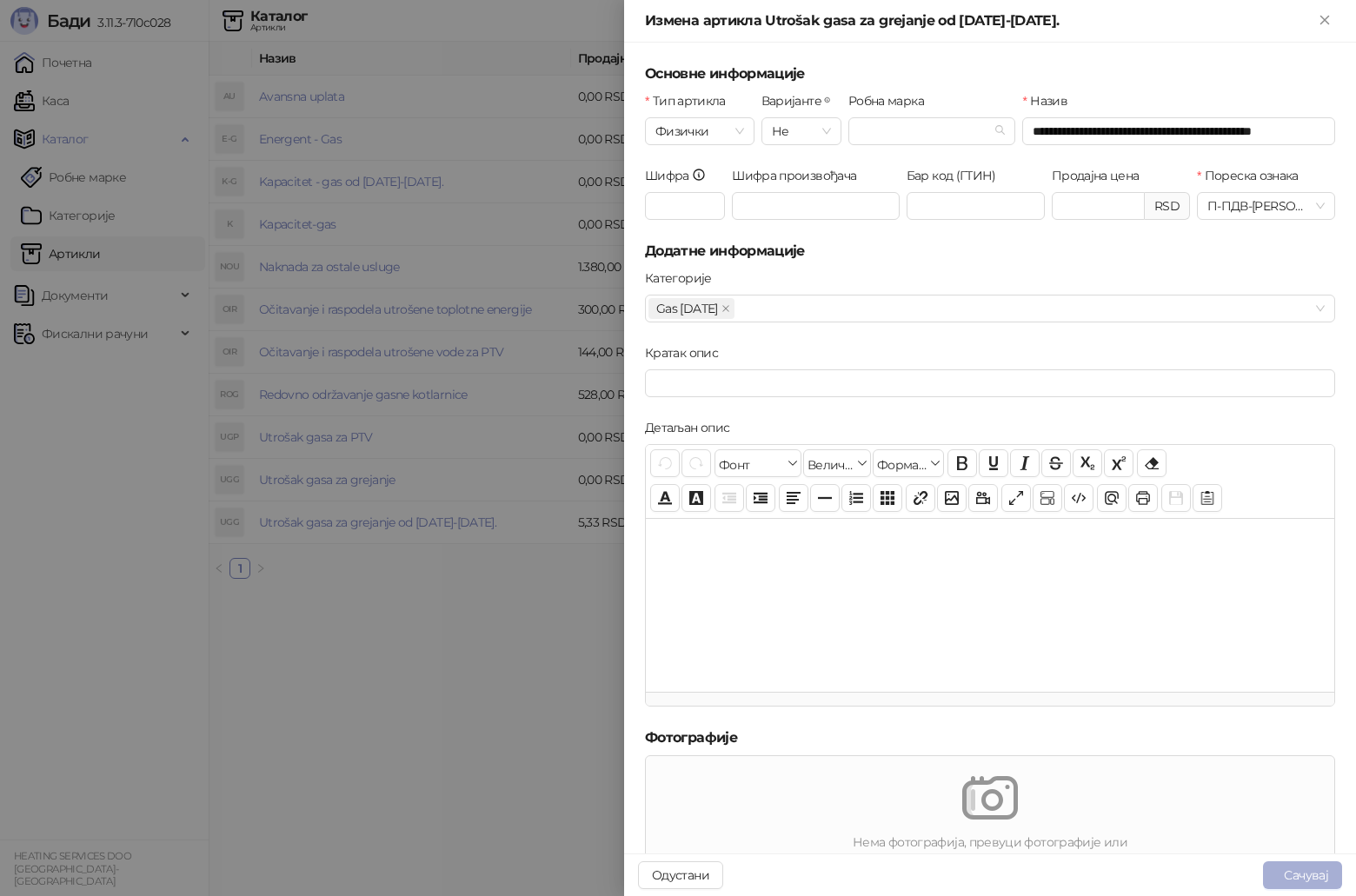
click at [1295, 873] on button "Сачувај" at bounding box center [1303, 876] width 79 height 28
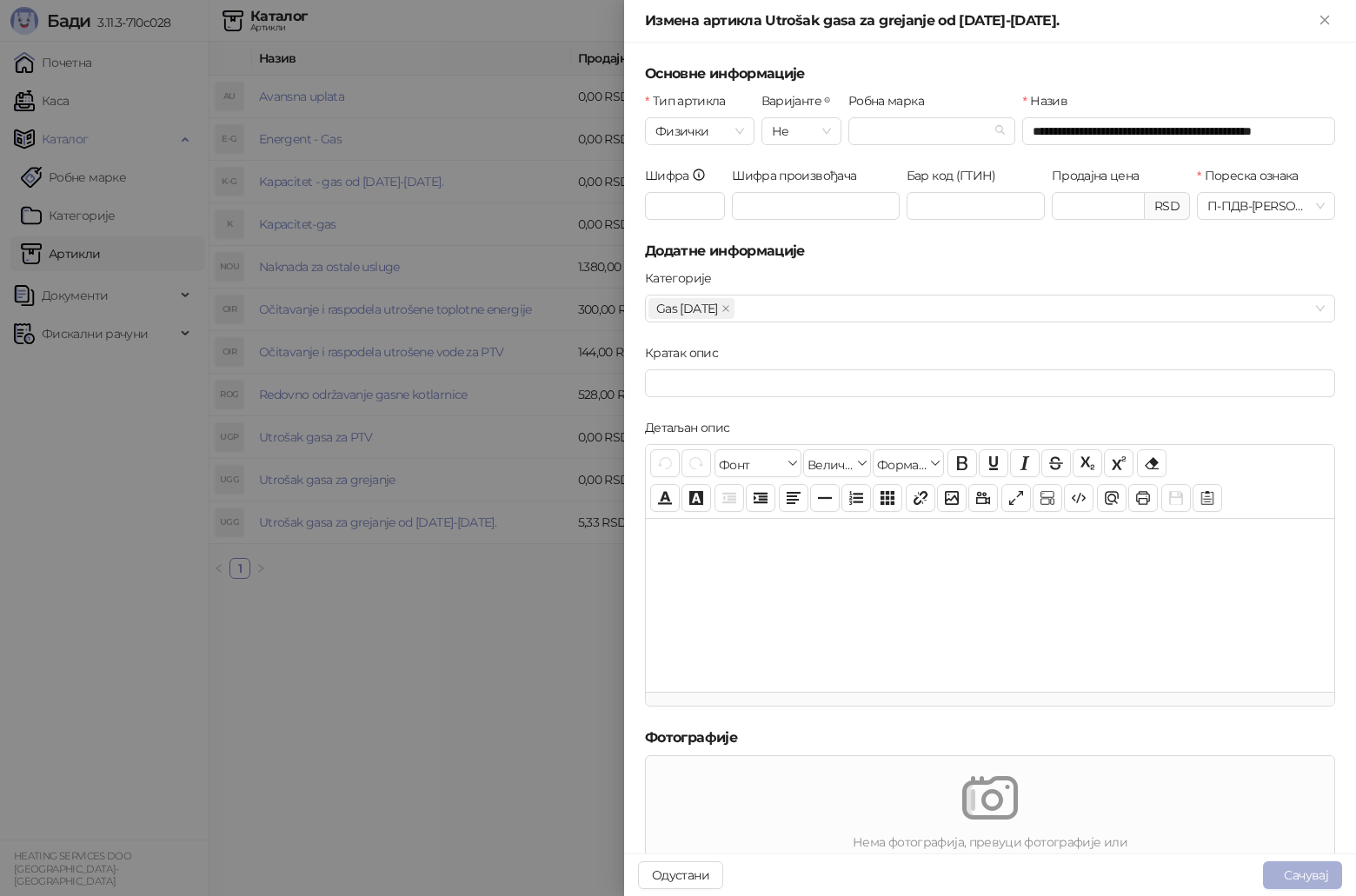
click at [1295, 873] on button "Сачувај" at bounding box center [1303, 876] width 79 height 28
click at [693, 876] on button "Одустани" at bounding box center [681, 876] width 86 height 28
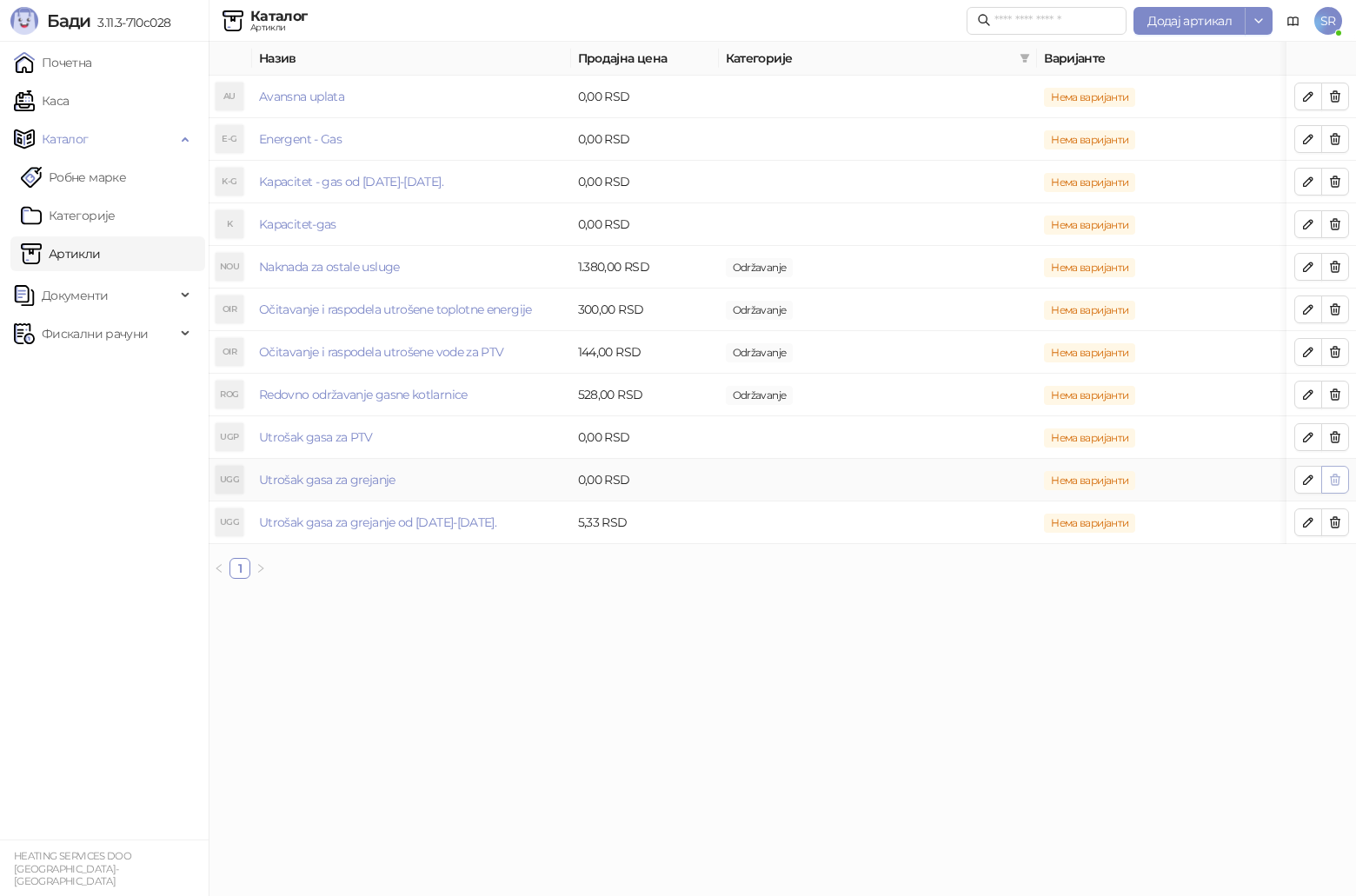
click at [1335, 486] on icon "button" at bounding box center [1335, 479] width 14 height 14
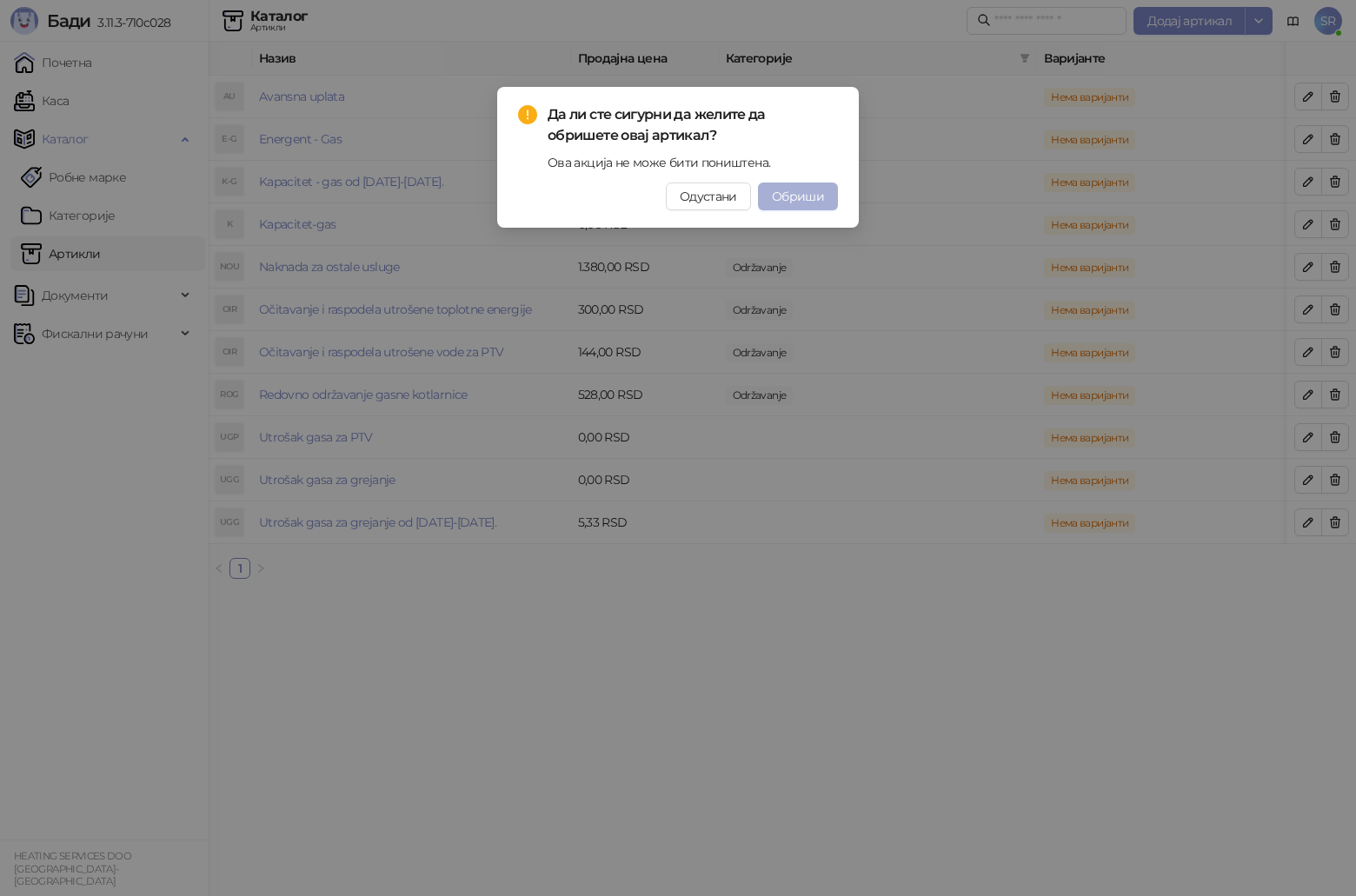
click at [804, 196] on span "Обриши" at bounding box center [798, 196] width 52 height 16
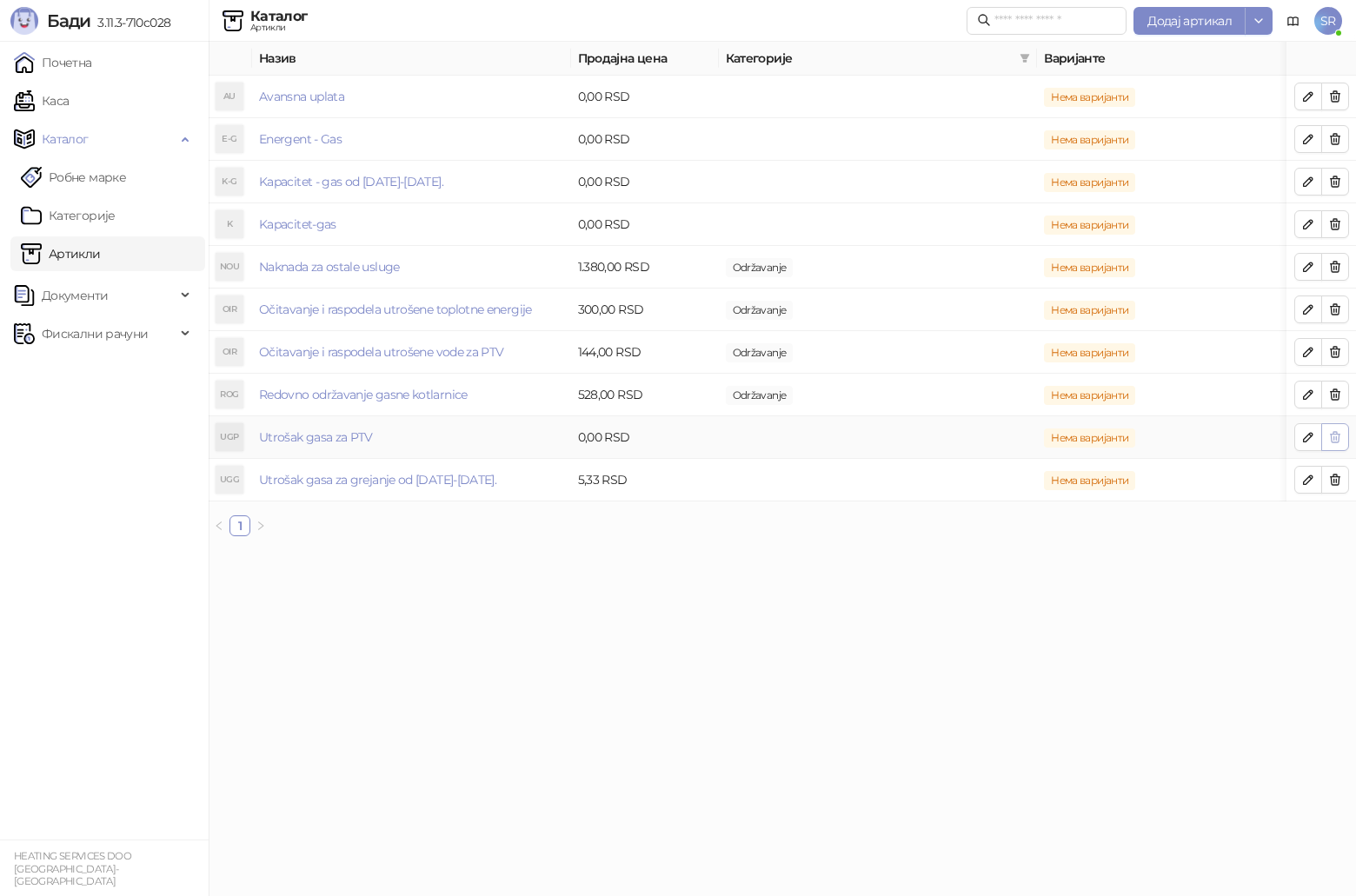
click at [1343, 438] on button "button" at bounding box center [1336, 437] width 28 height 28
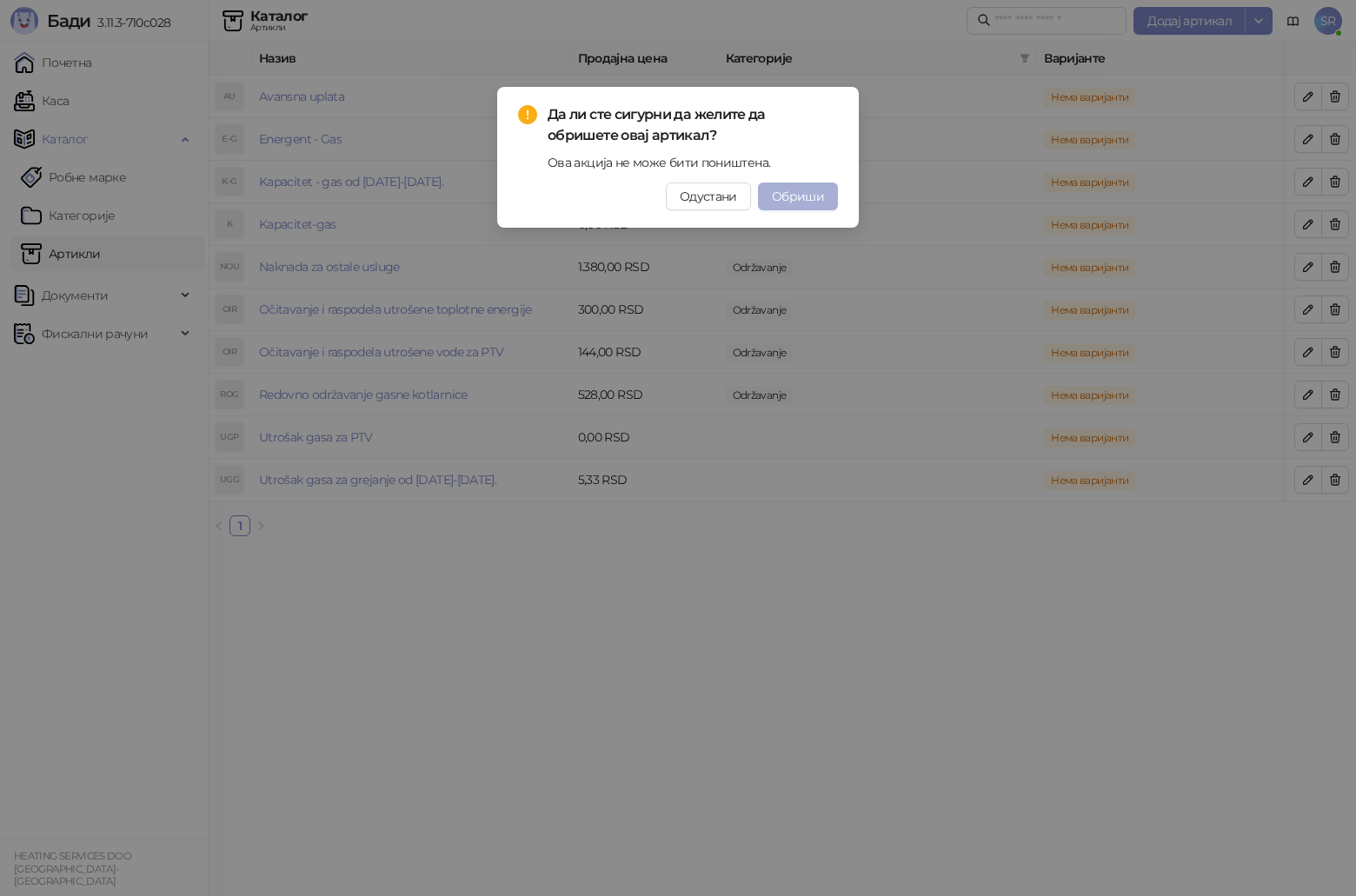
click at [814, 203] on span "Обриши" at bounding box center [798, 196] width 52 height 16
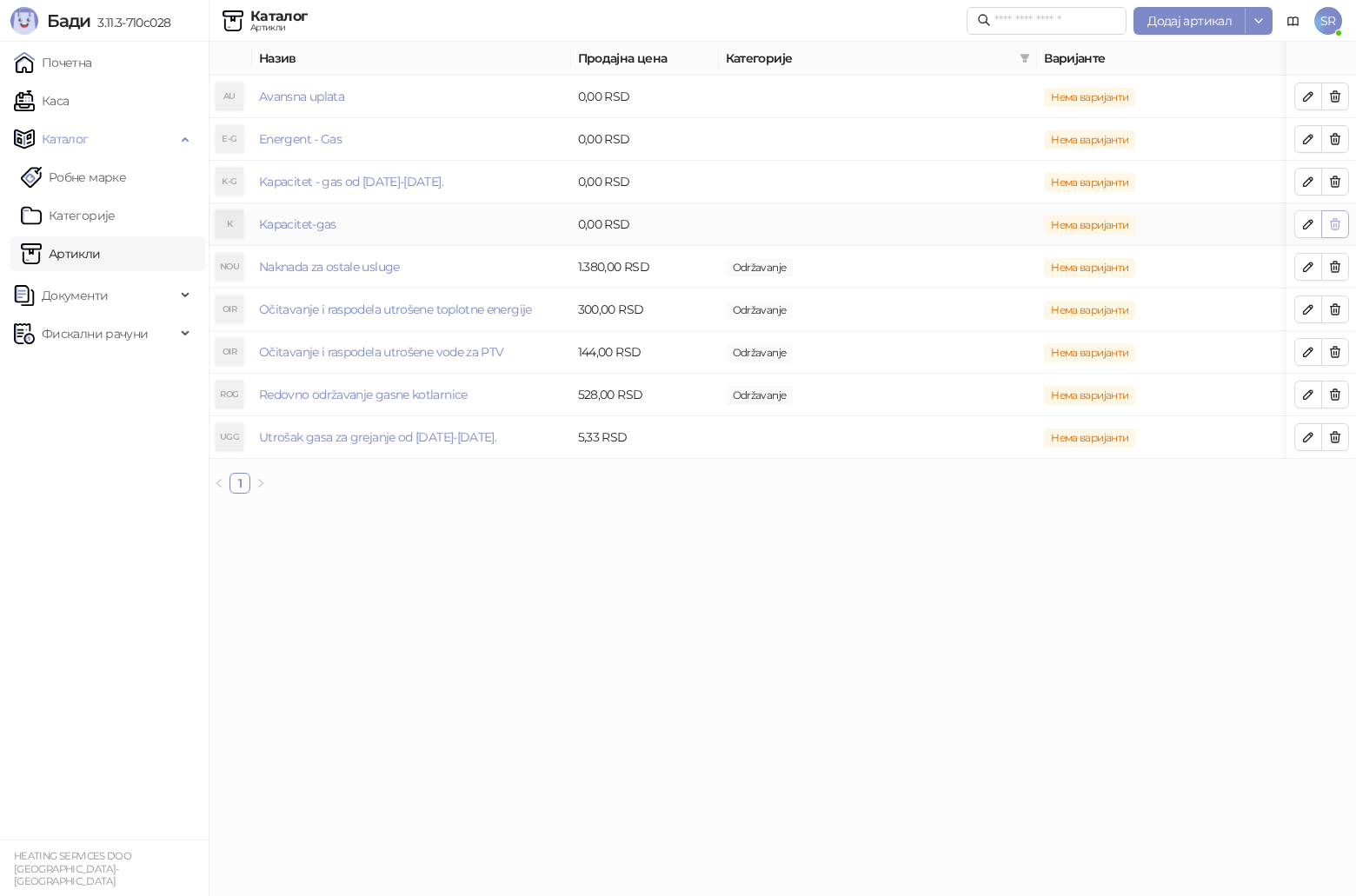
click at [1333, 222] on icon "button" at bounding box center [1336, 224] width 9 height 10
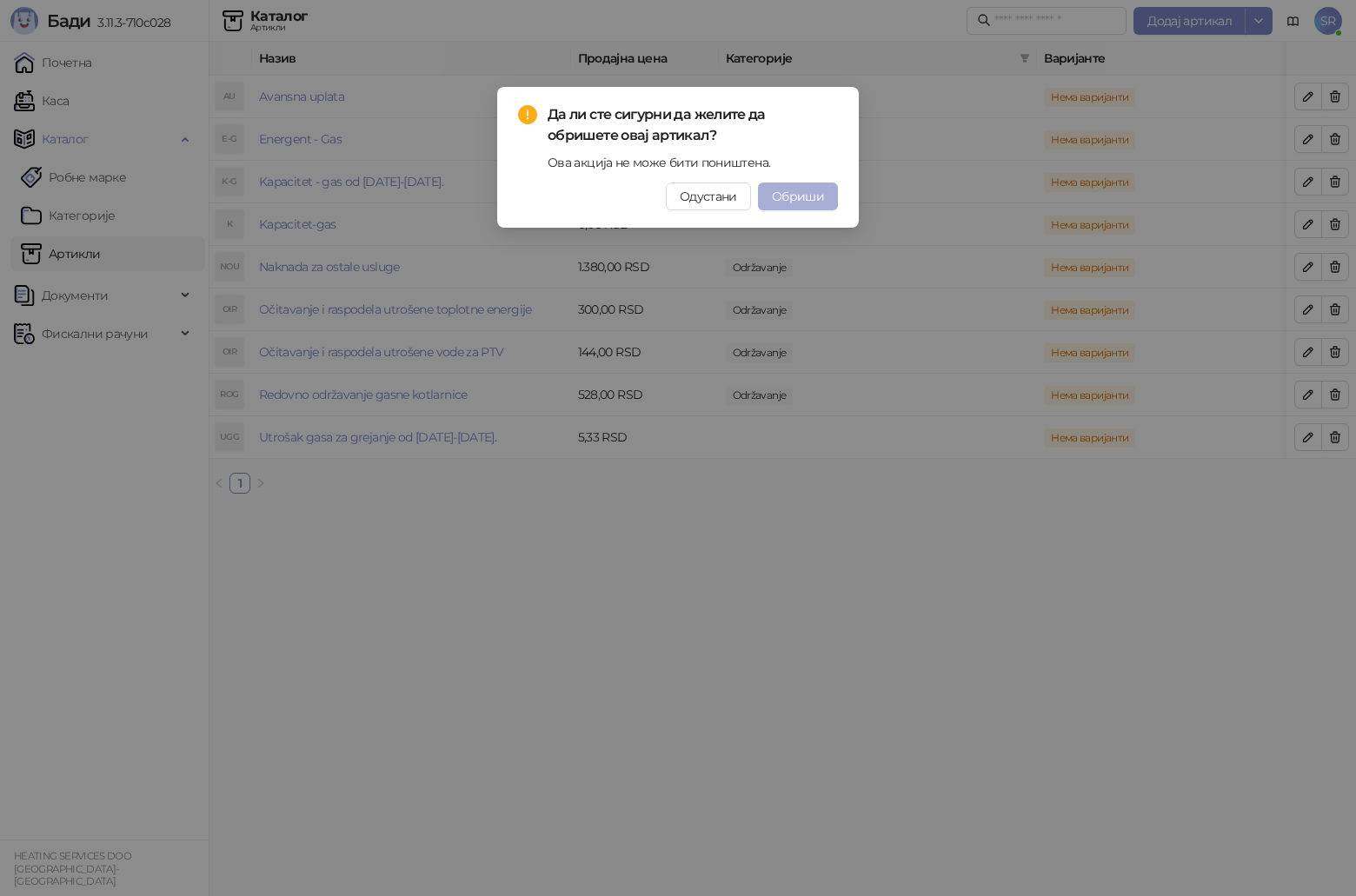
click at [775, 198] on span "Обриши" at bounding box center [798, 196] width 52 height 16
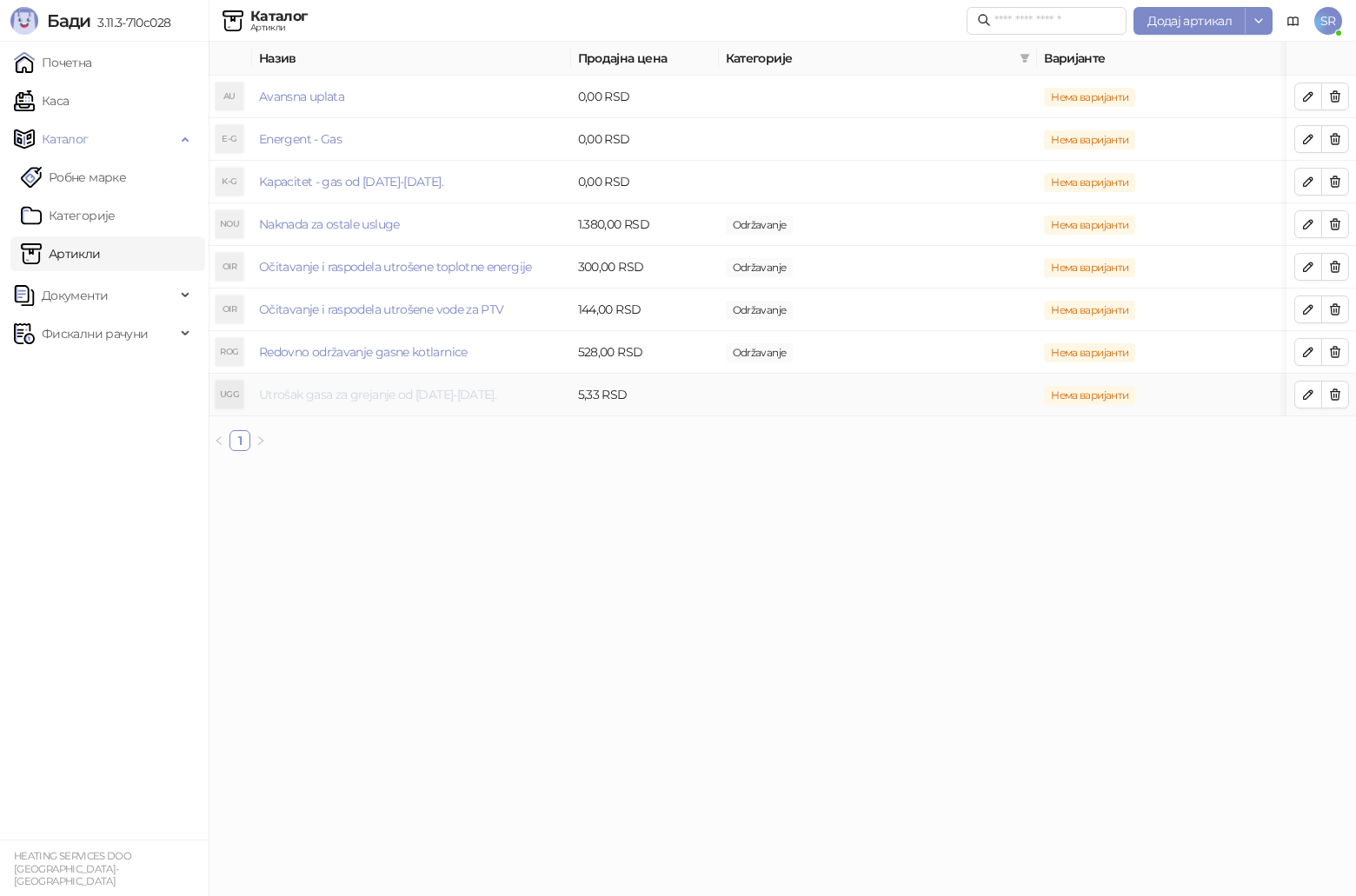
click at [462, 396] on link "Utrošak gasa za grejanje od [DATE]-[DATE]." at bounding box center [378, 395] width 237 height 16
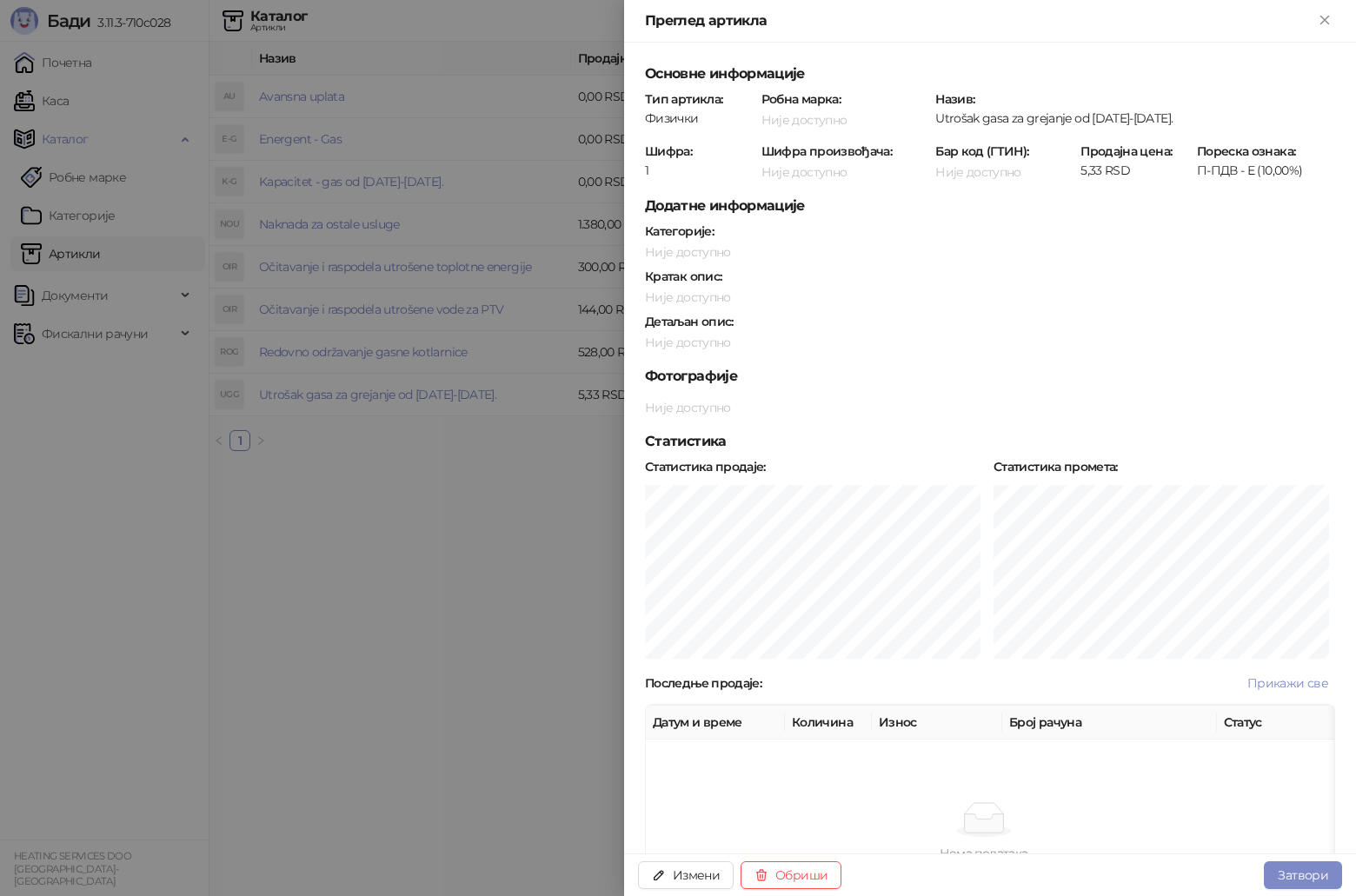
click at [493, 618] on div at bounding box center [678, 448] width 1356 height 896
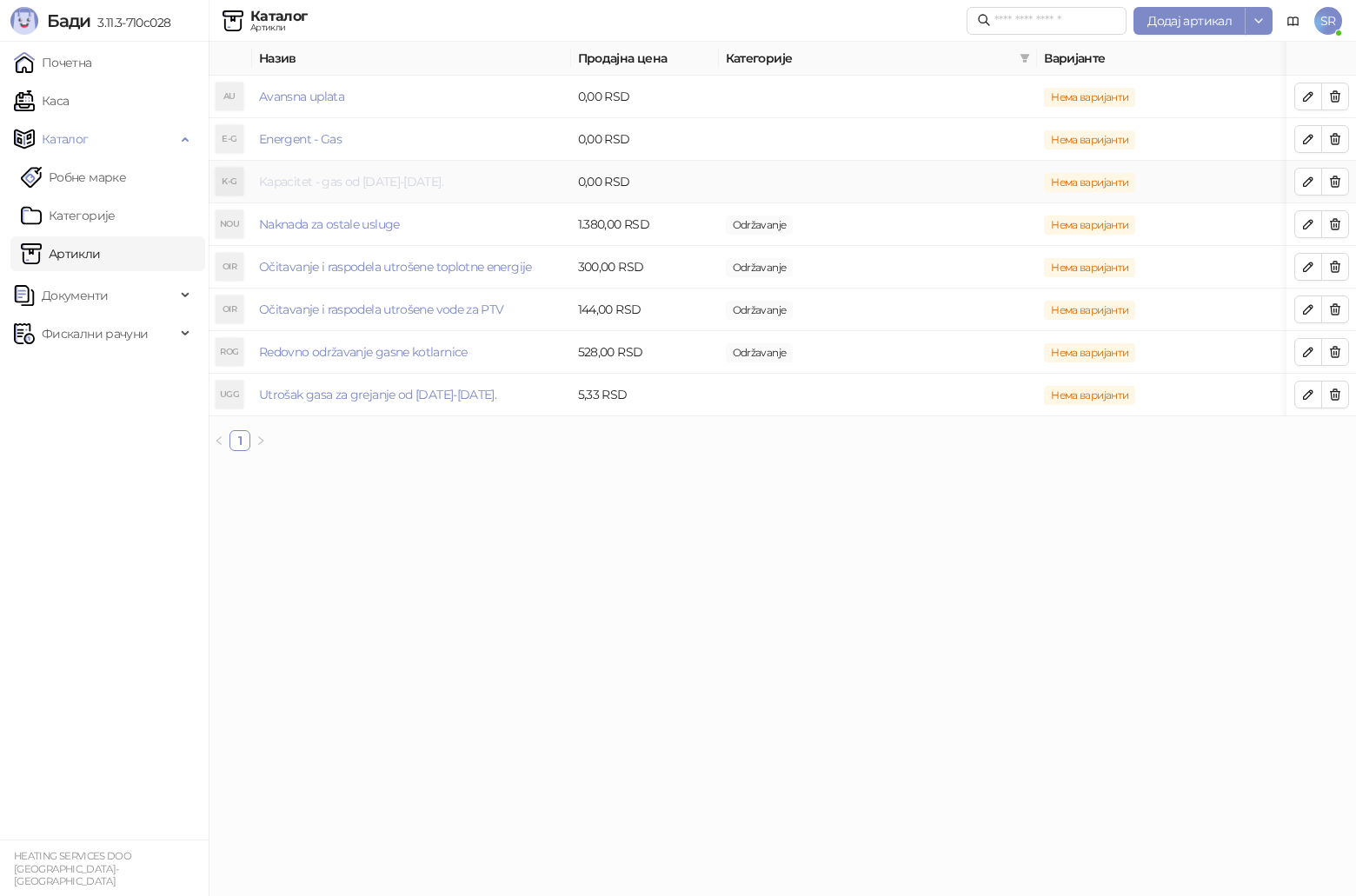
click at [361, 182] on link "Kapacitet - gas od [DATE]-[DATE]." at bounding box center [351, 181] width 184 height 16
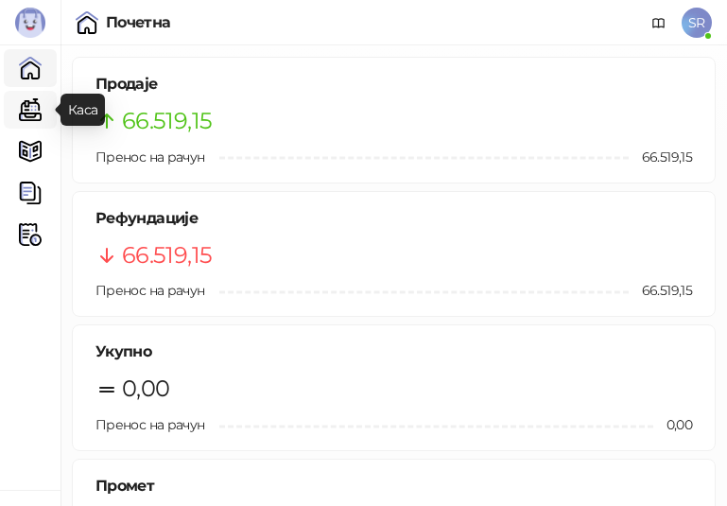
click at [36, 112] on link "Каса" at bounding box center [30, 110] width 38 height 38
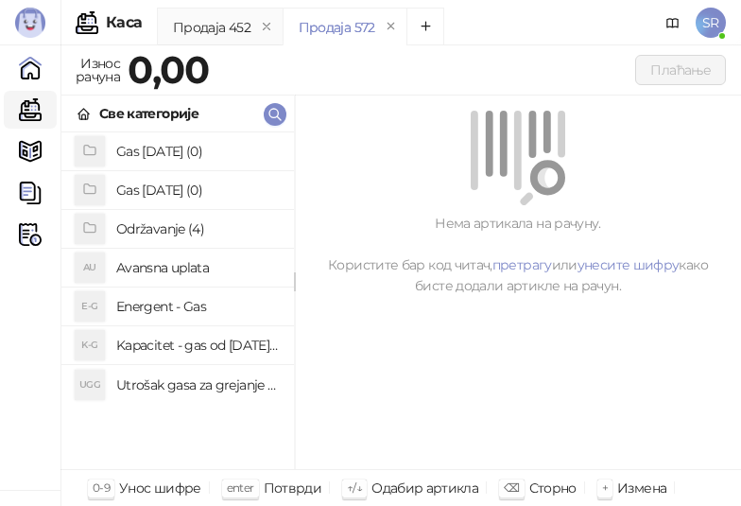
click at [89, 188] on icon "grid" at bounding box center [89, 188] width 15 height 15
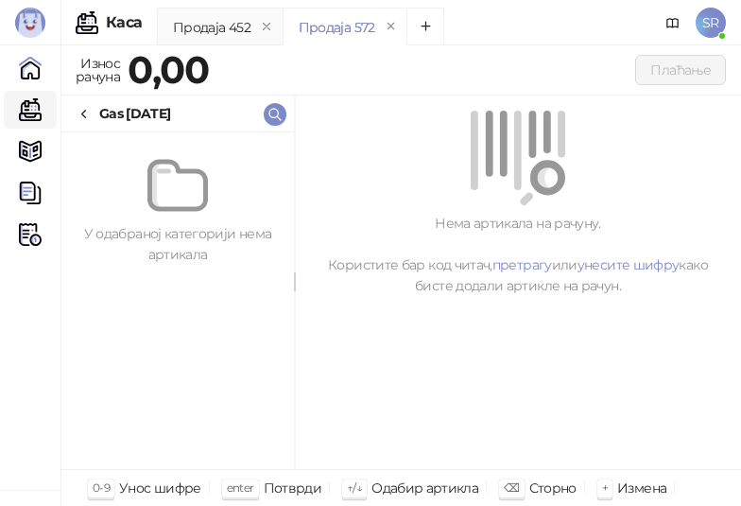
click at [86, 117] on icon at bounding box center [84, 115] width 4 height 8
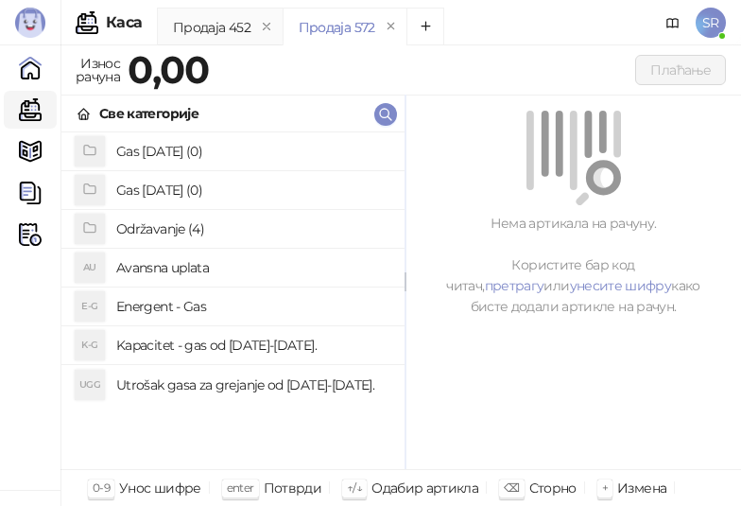
drag, startPoint x: 296, startPoint y: 288, endPoint x: 406, endPoint y: 284, distance: 110.7
click at [188, 387] on h4 "Utrošak gasa za grejanje od [DATE]-[DATE]." at bounding box center [252, 385] width 273 height 30
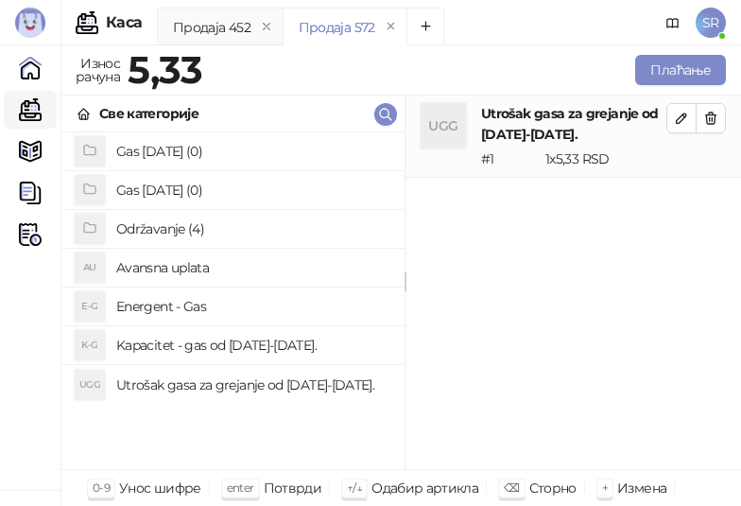
click at [186, 346] on h4 "Kapacitet - gas od [DATE]-[DATE]." at bounding box center [252, 345] width 273 height 30
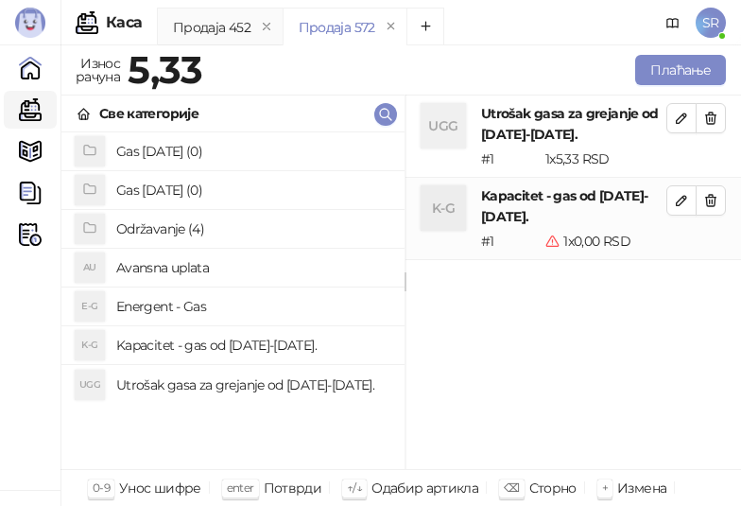
click at [707, 288] on div "UGG Utrošak gasa za grejanje od 01.07.2025-31.07.2025. # 1 1 x 5,33 RSD 5,33 RS…" at bounding box center [573, 282] width 336 height 374
click at [683, 119] on icon "button" at bounding box center [681, 117] width 9 height 9
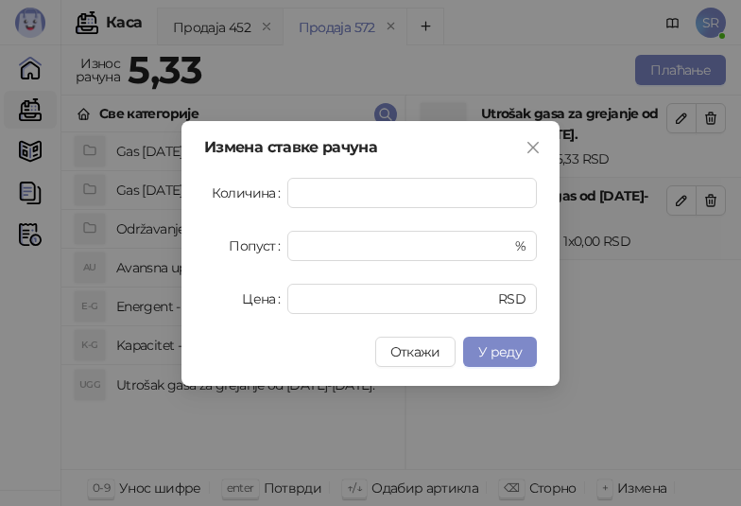
click at [713, 295] on div "Измена ставке рачуна Количина * Попуст * % Цена **** RSD Откажи У реду" at bounding box center [370, 253] width 741 height 506
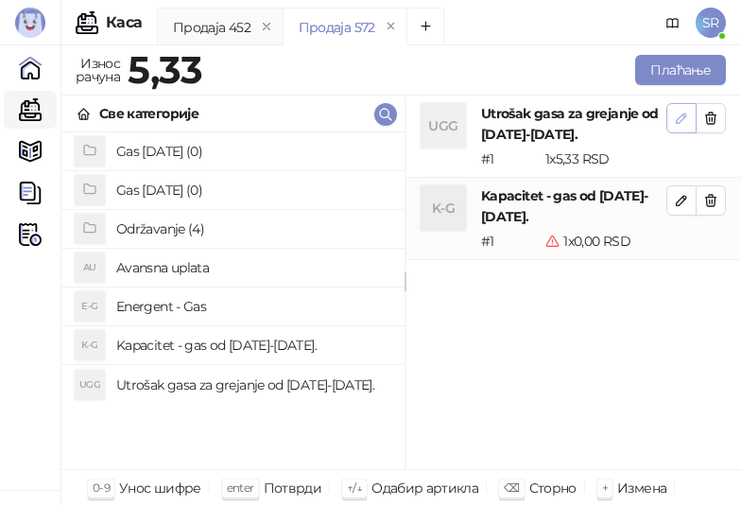
click at [683, 119] on icon "button" at bounding box center [681, 117] width 9 height 9
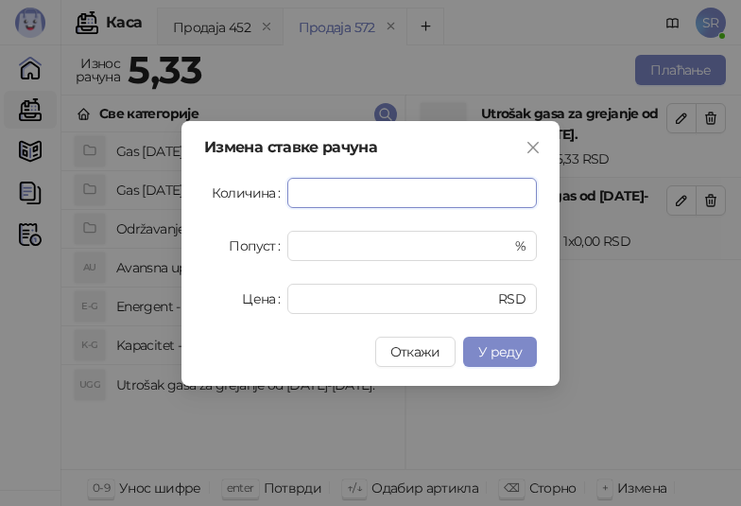
paste input "****"
click at [503, 349] on span "У реду" at bounding box center [499, 351] width 43 height 17
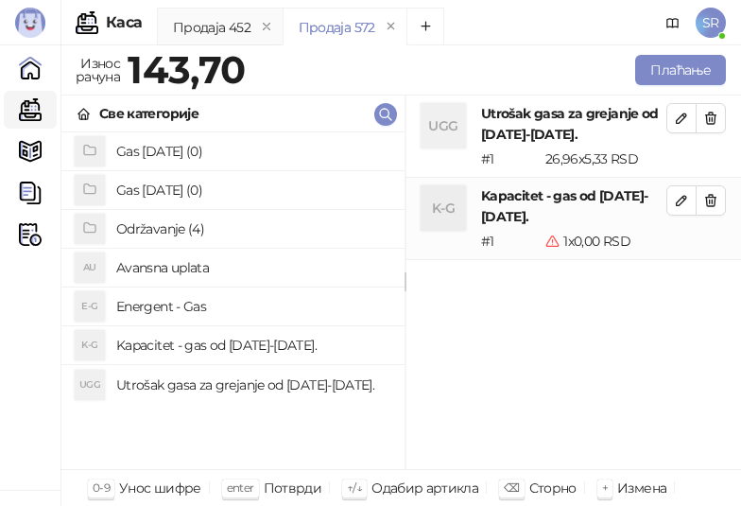
click at [721, 360] on div "UGG Utrošak gasa za grejanje od 01.07.2025-31.07.2025. # 1 26,96 x 5,33 RSD 143…" at bounding box center [573, 282] width 336 height 374
click at [674, 205] on icon "button" at bounding box center [681, 200] width 15 height 15
type input "*"
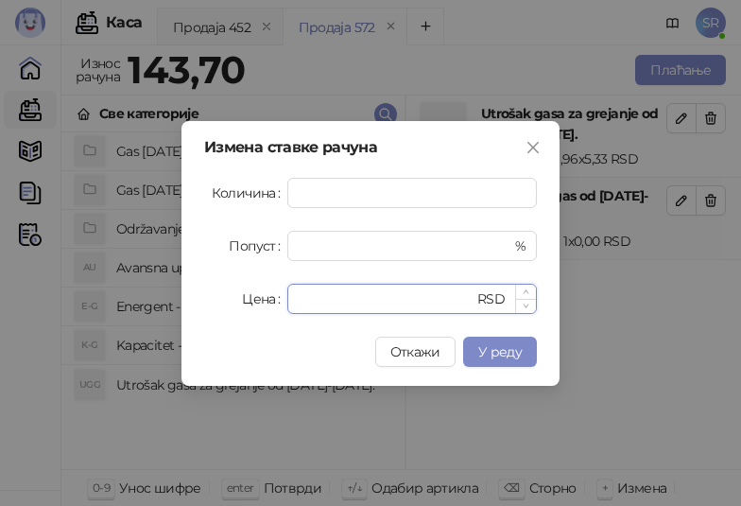
drag, startPoint x: 330, startPoint y: 312, endPoint x: 293, endPoint y: 306, distance: 37.3
click at [293, 306] on div "* RSD" at bounding box center [412, 299] width 250 height 30
paste input "*****"
type input "******"
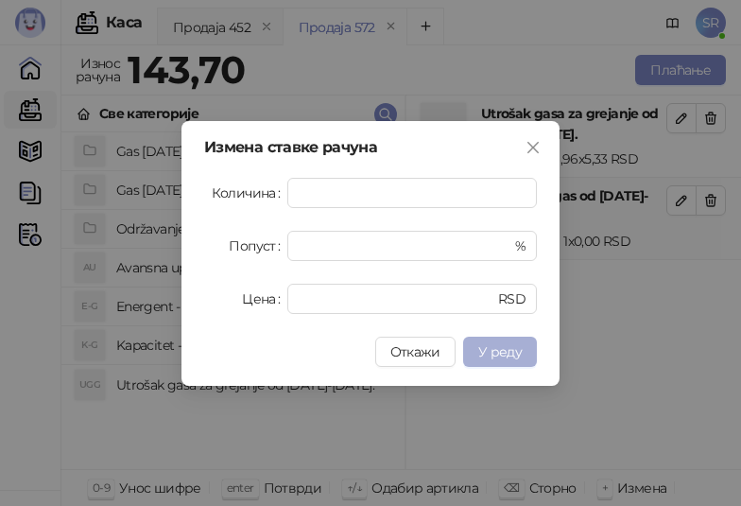
click at [496, 354] on span "У реду" at bounding box center [499, 351] width 43 height 17
